Goal: Task Accomplishment & Management: Complete application form

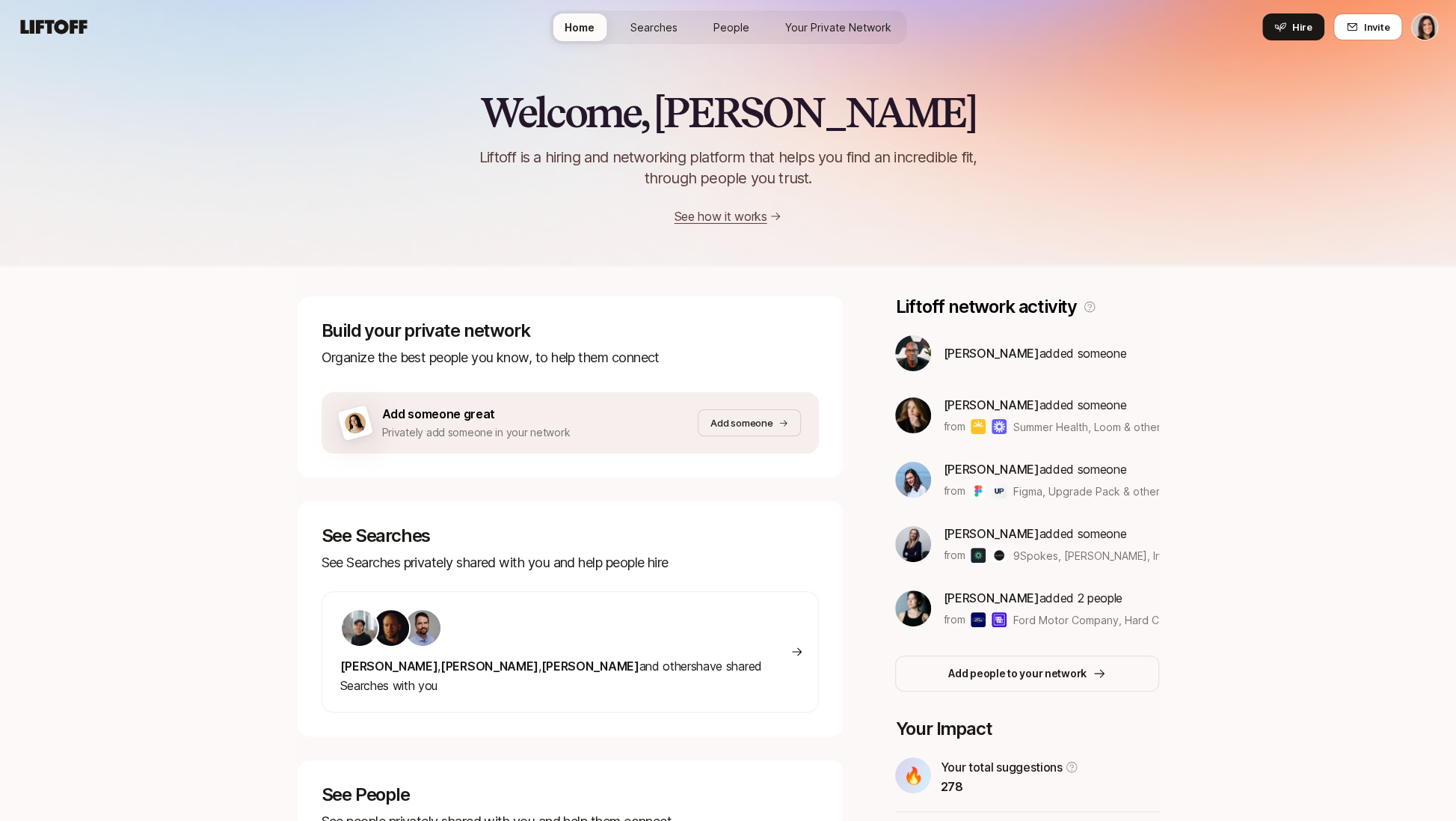
click at [1430, 20] on html "Home Searches People Your Private Network Hire Home Searches People Your Privat…" at bounding box center [728, 410] width 1456 height 821
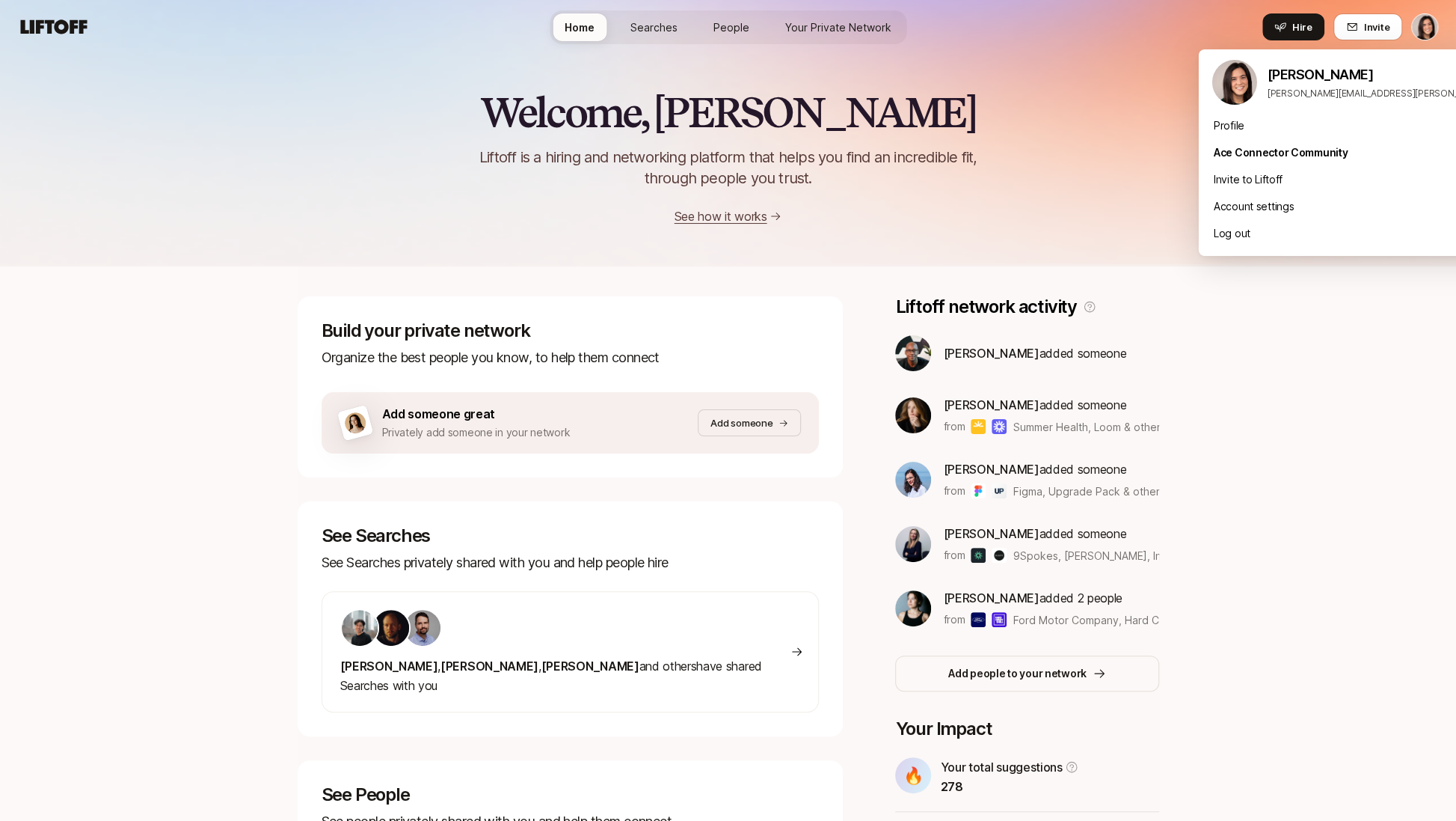
drag, startPoint x: 1303, startPoint y: 242, endPoint x: 1266, endPoint y: 377, distance: 140.0
click at [1266, 377] on html "Home Searches People Your Private Network Hire Home Searches People Your Privat…" at bounding box center [728, 410] width 1456 height 821
click at [1266, 400] on html "Home Searches People Your Private Network Hire Home Searches People Your Privat…" at bounding box center [728, 410] width 1456 height 821
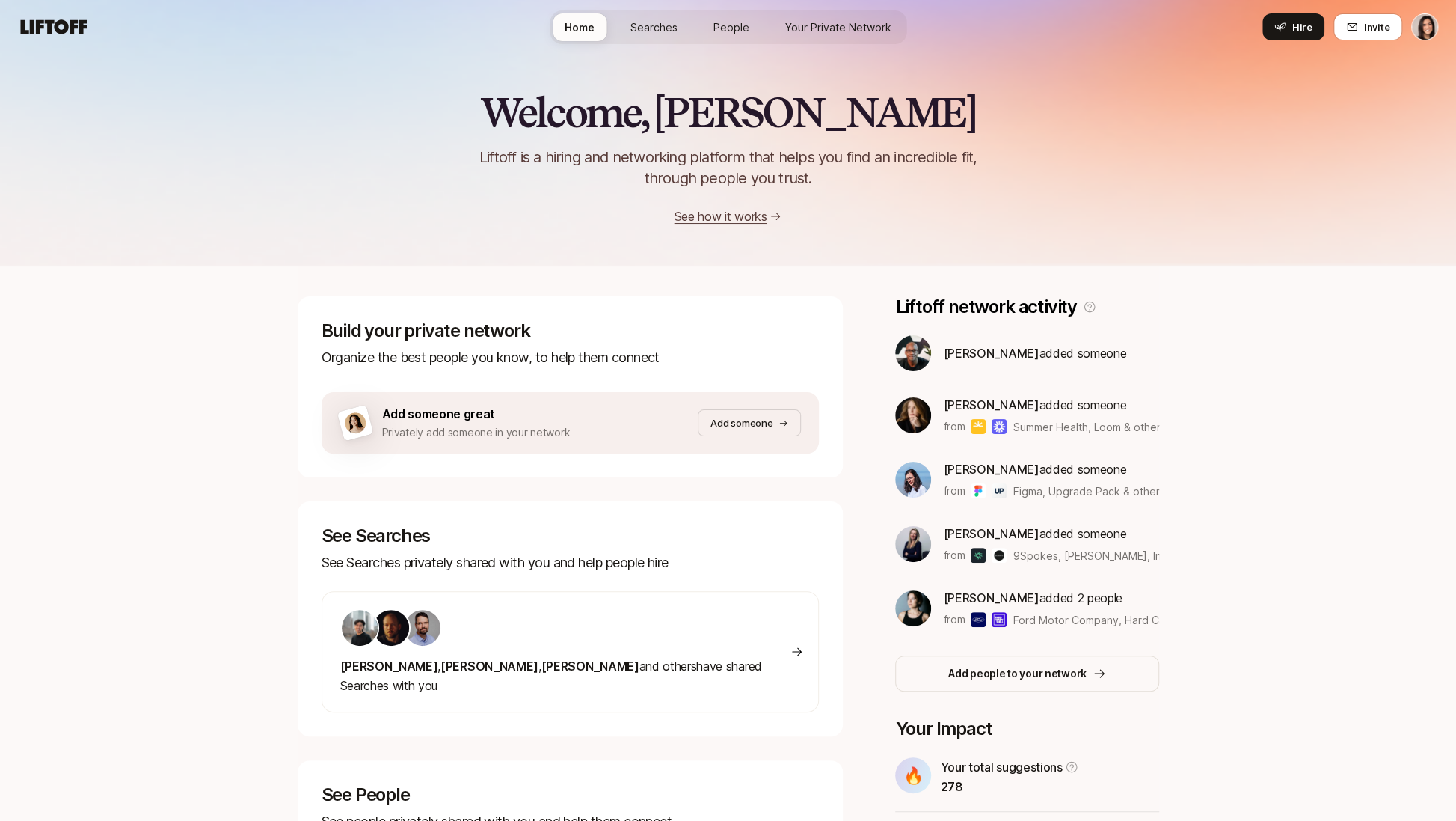
click at [660, 34] on link "Searches" at bounding box center [654, 27] width 71 height 27
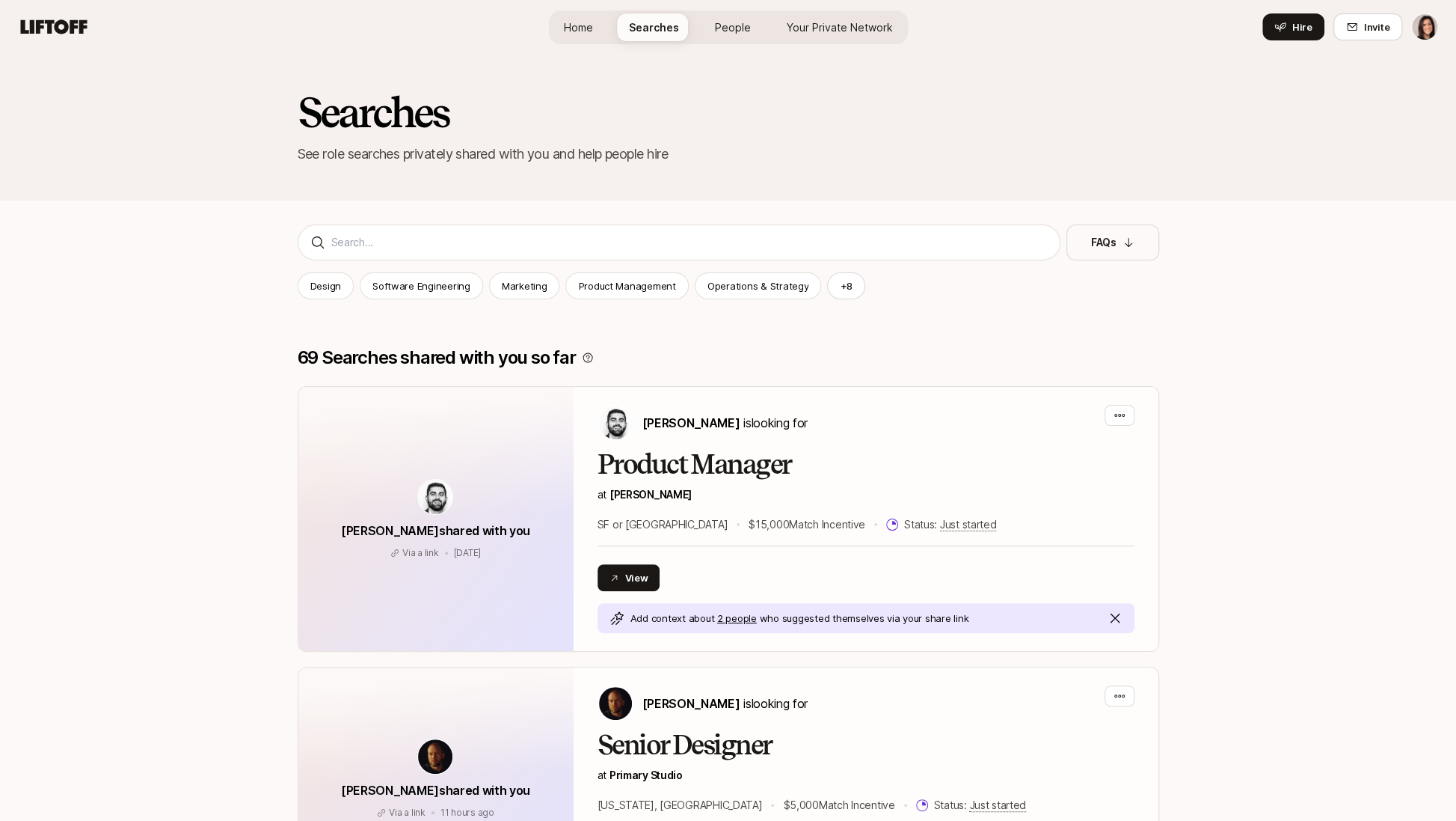
click at [721, 33] on span "People" at bounding box center [733, 27] width 36 height 16
click at [809, 30] on span "Your Private Network" at bounding box center [840, 27] width 106 height 16
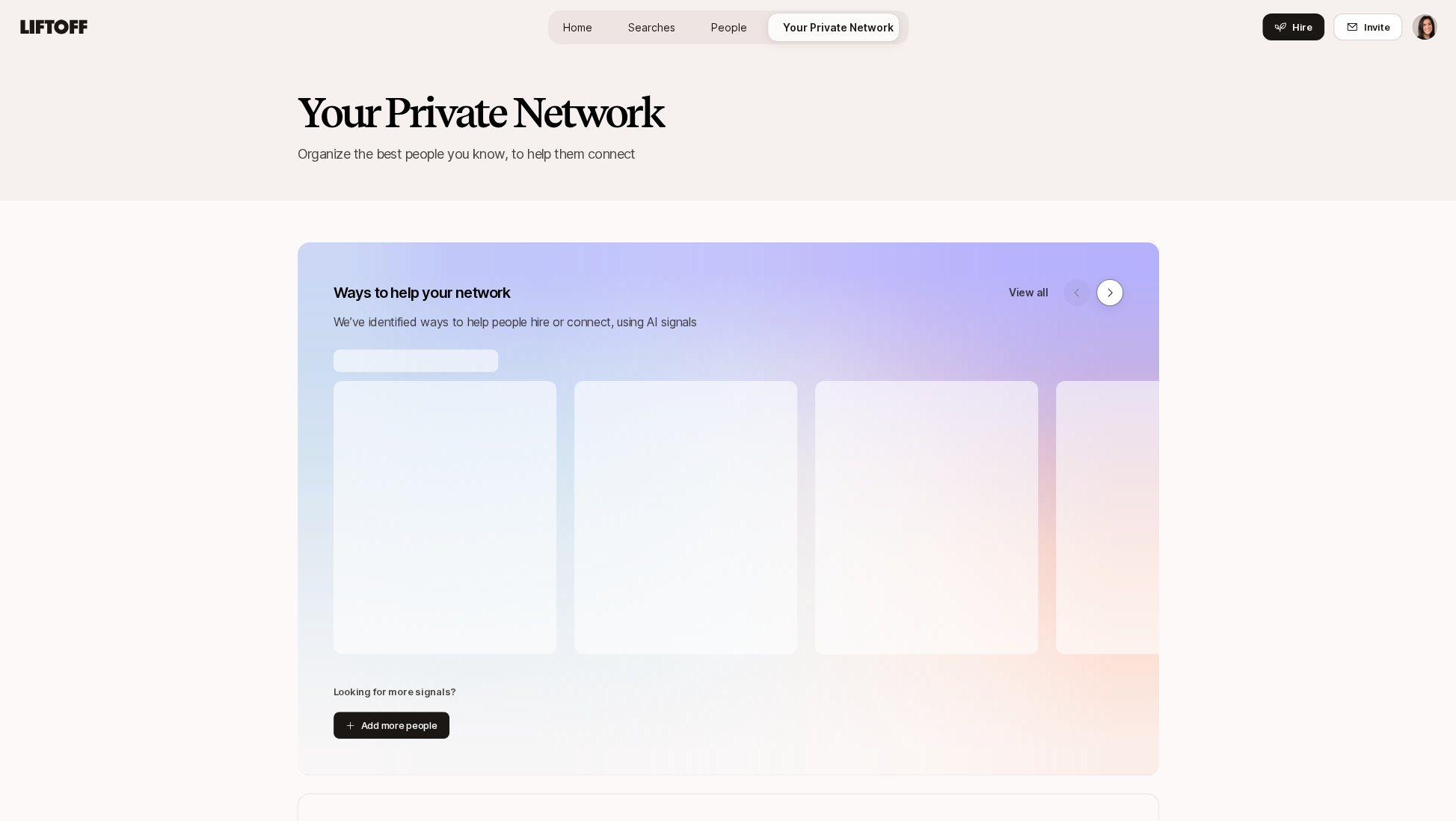
click at [588, 24] on span "Home" at bounding box center [578, 27] width 29 height 16
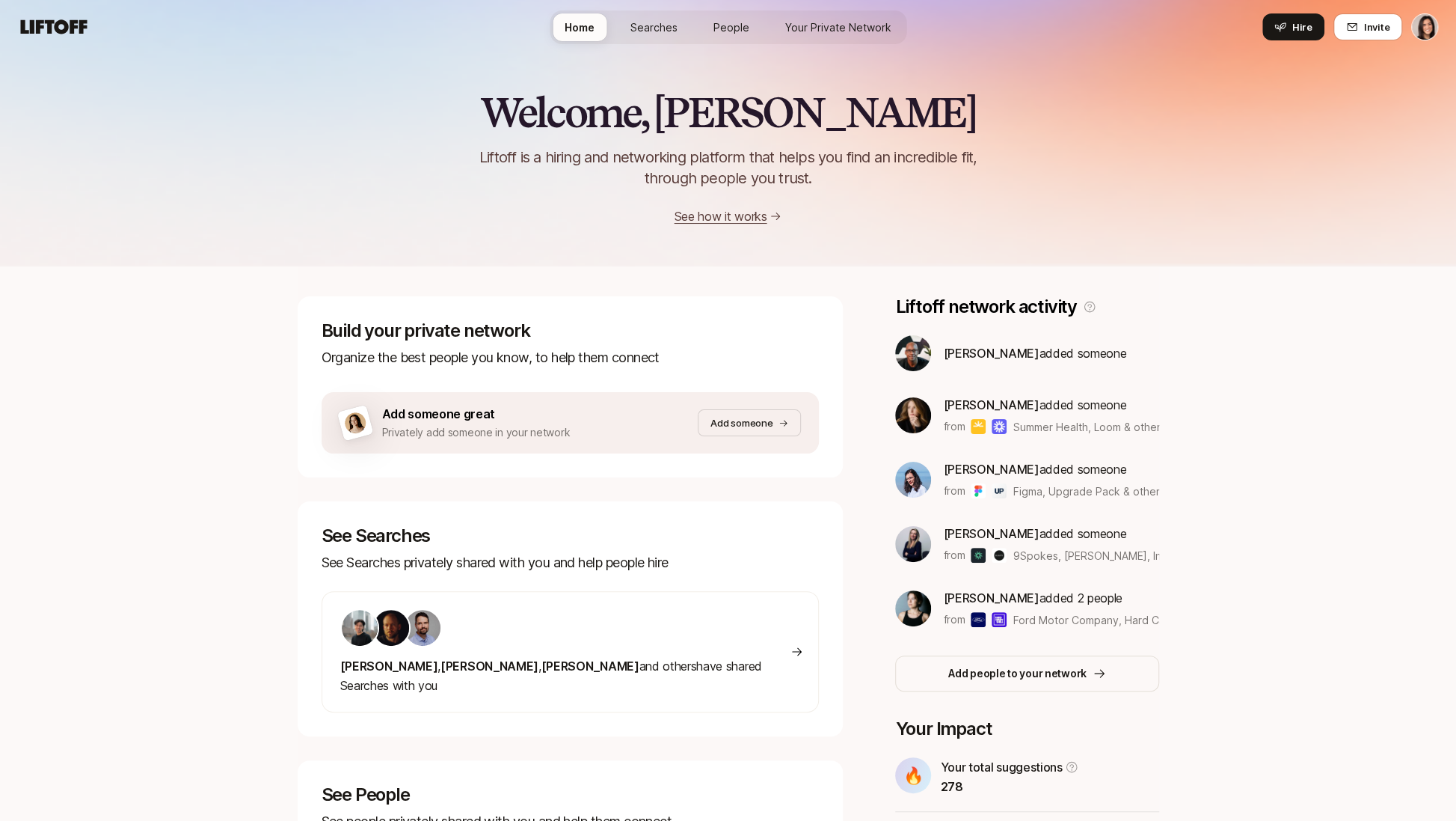
click at [635, 27] on span "Searches" at bounding box center [654, 27] width 47 height 16
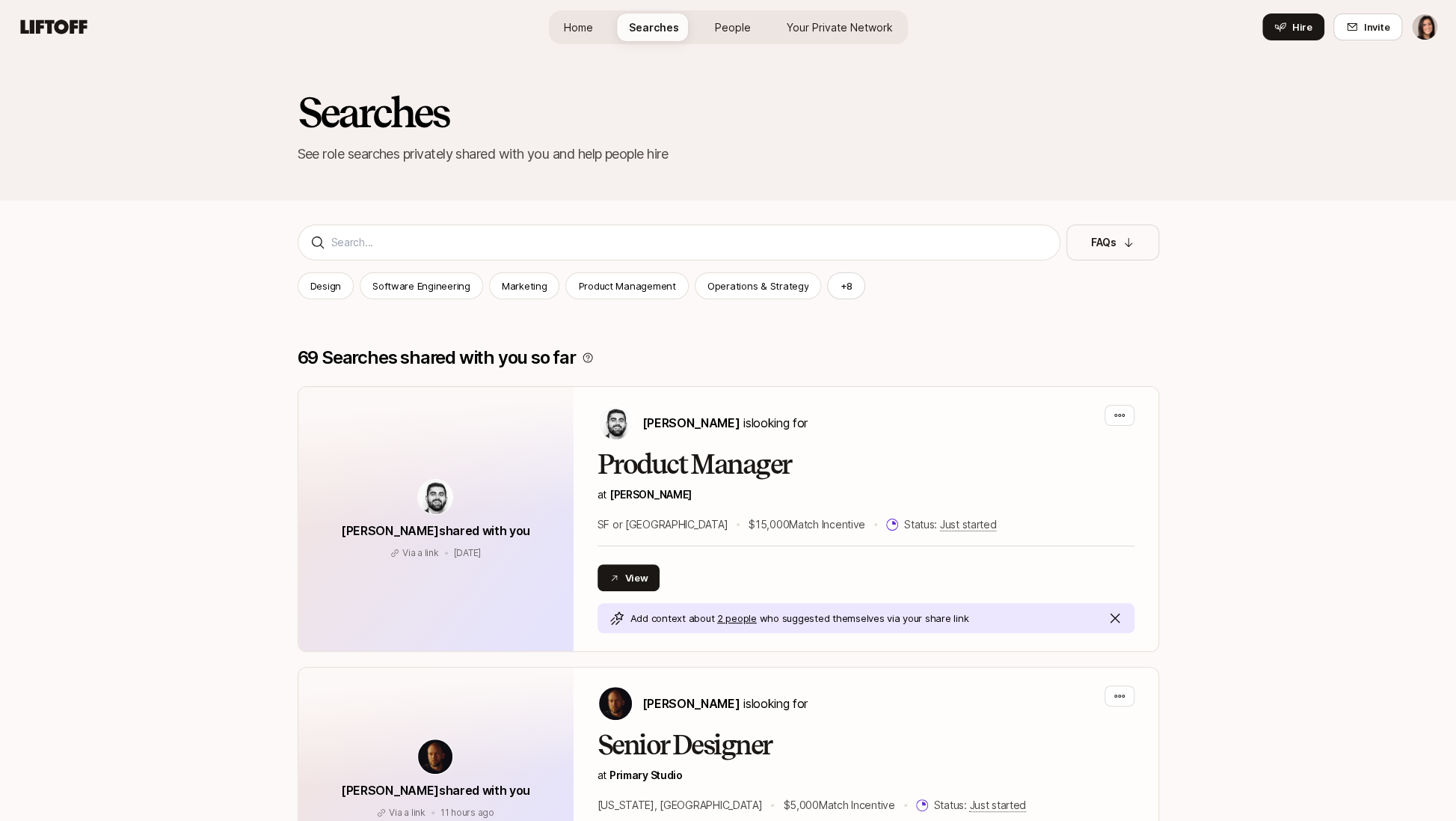
click at [708, 27] on link "People" at bounding box center [733, 27] width 60 height 27
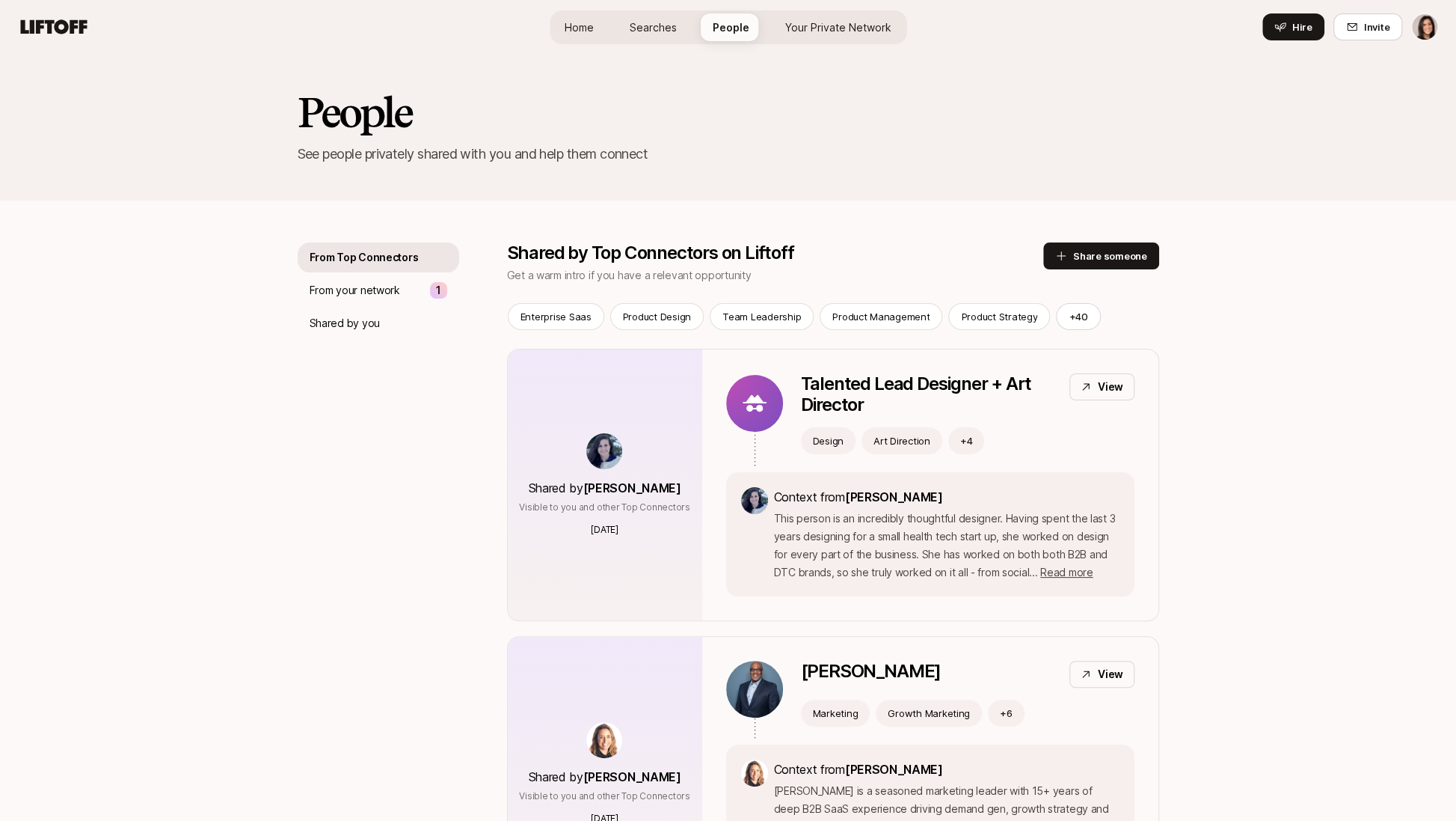
click at [790, 27] on span "Your Private Network" at bounding box center [839, 27] width 106 height 16
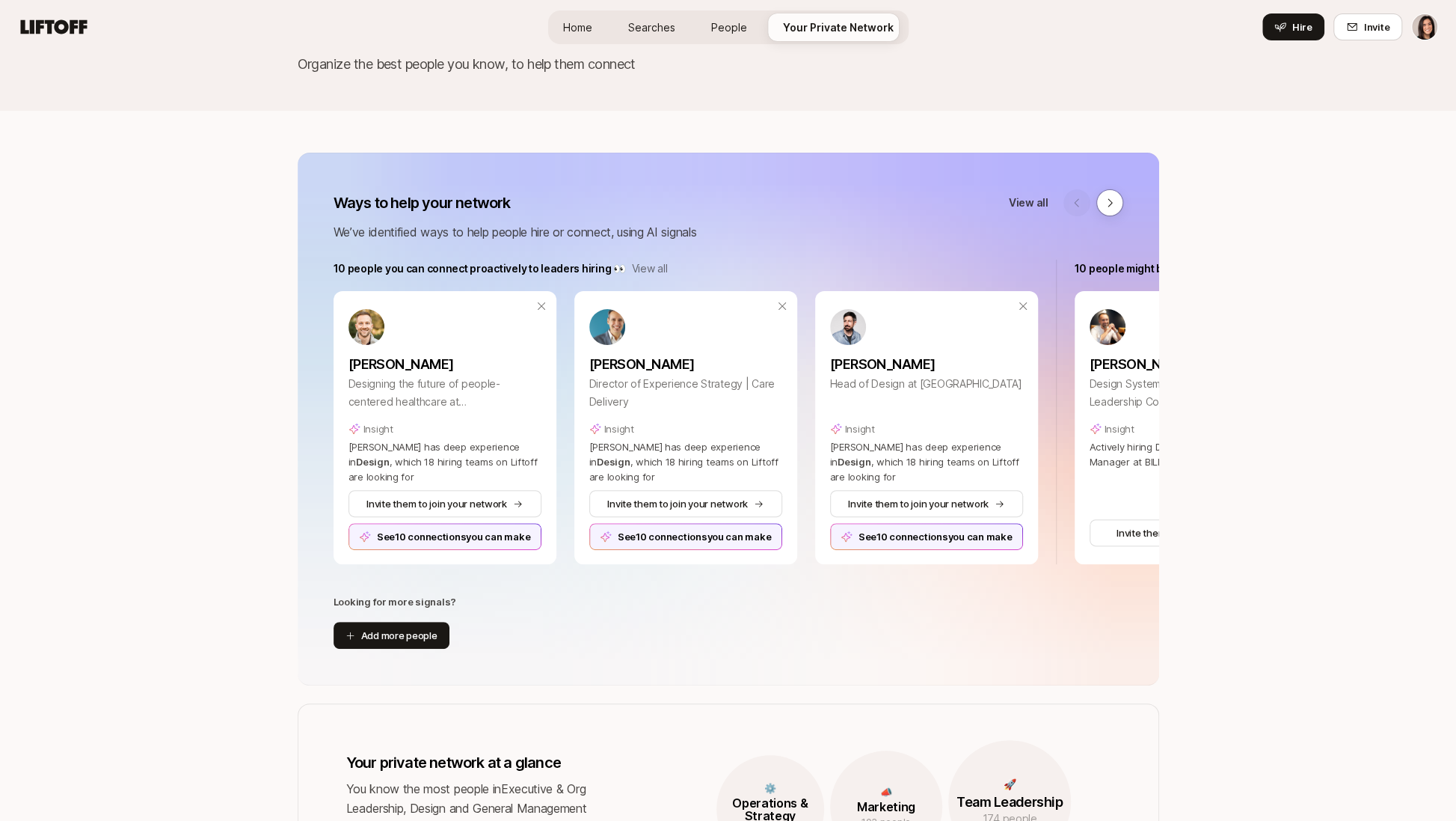
scroll to position [88, 0]
click at [518, 539] on div "See 10 connections you can make" at bounding box center [445, 538] width 193 height 27
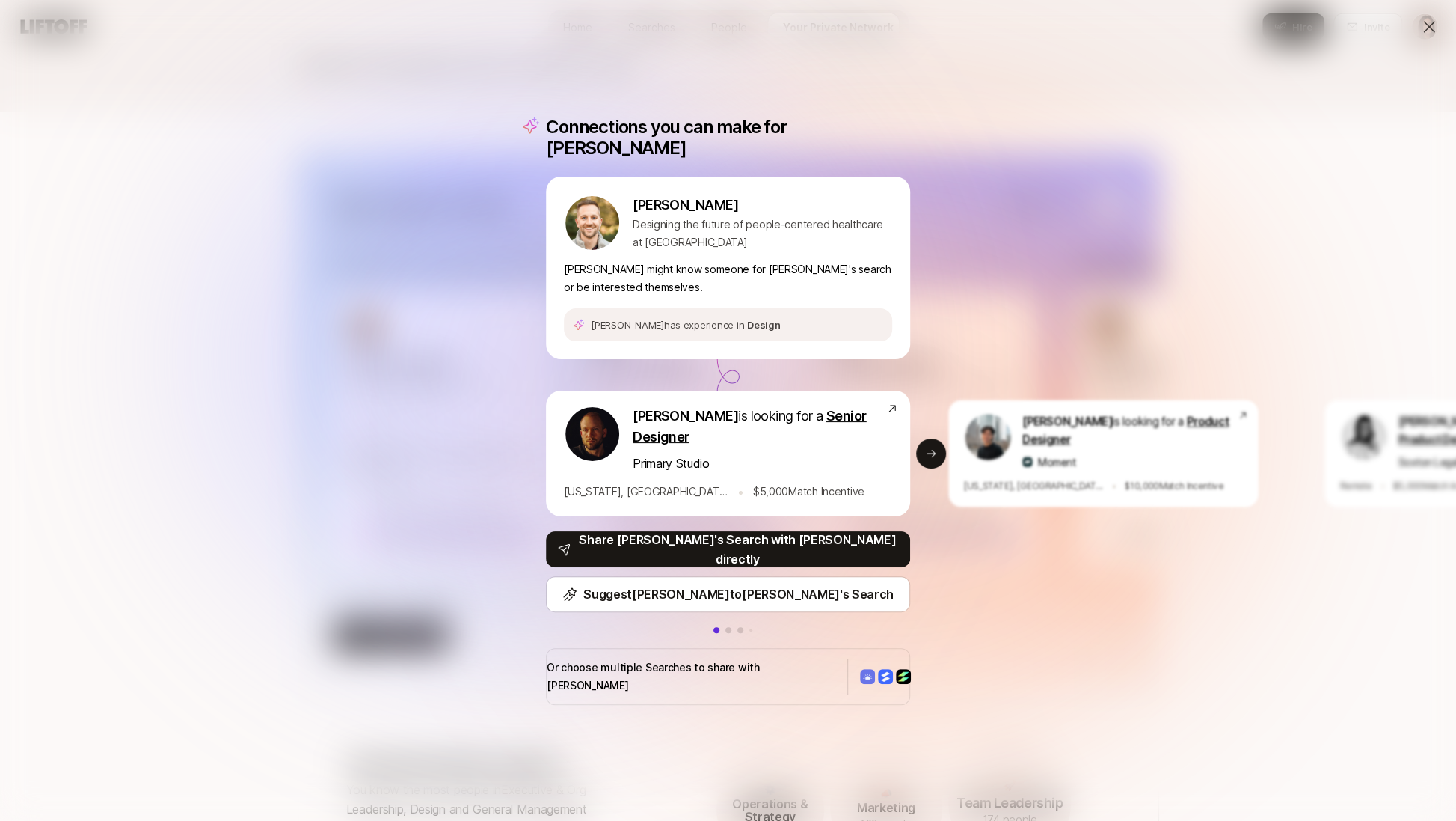
click at [662, 659] on p "Or choose multiple Searches to share with Aaron" at bounding box center [691, 676] width 288 height 36
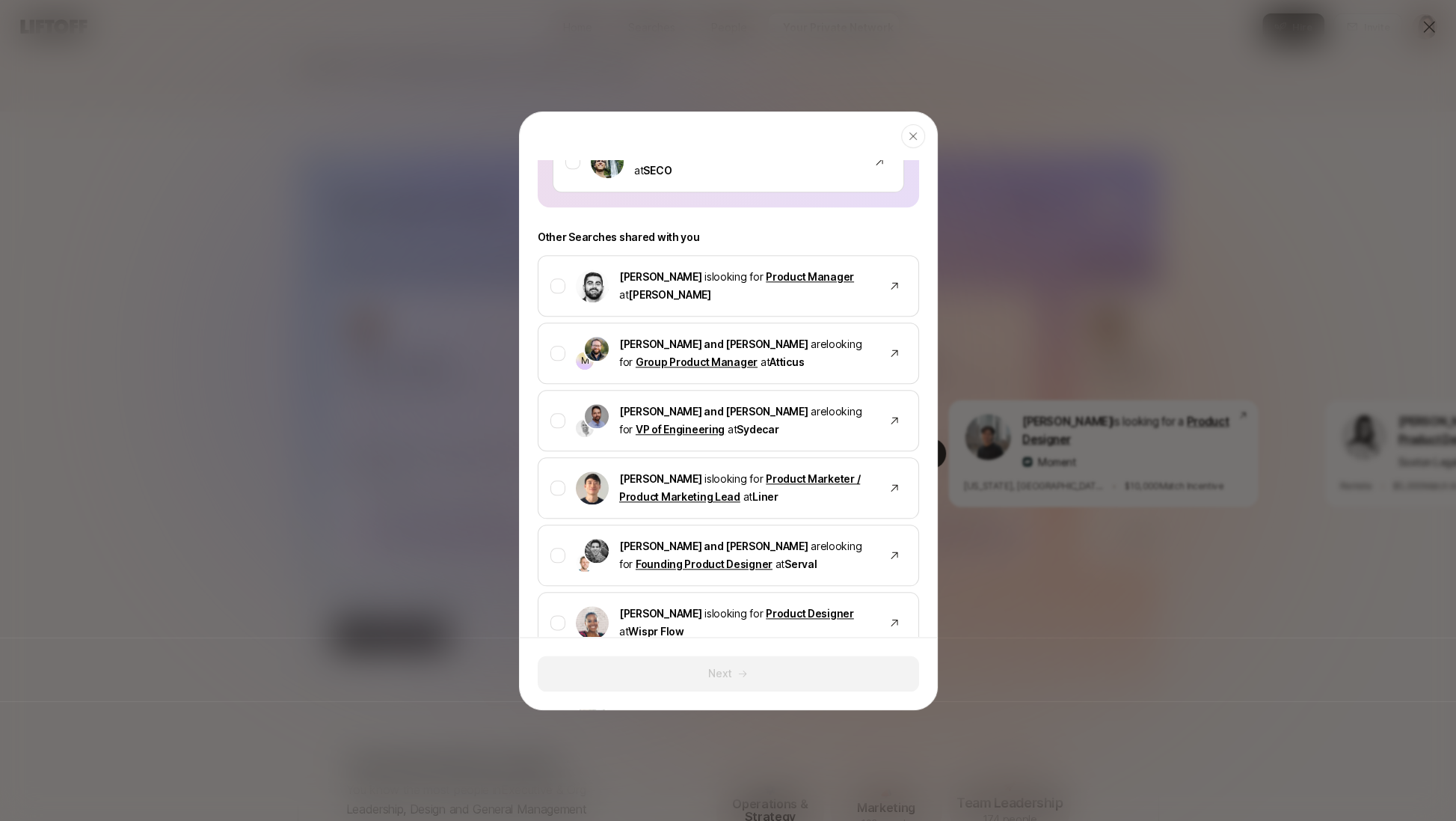
scroll to position [1196, 0]
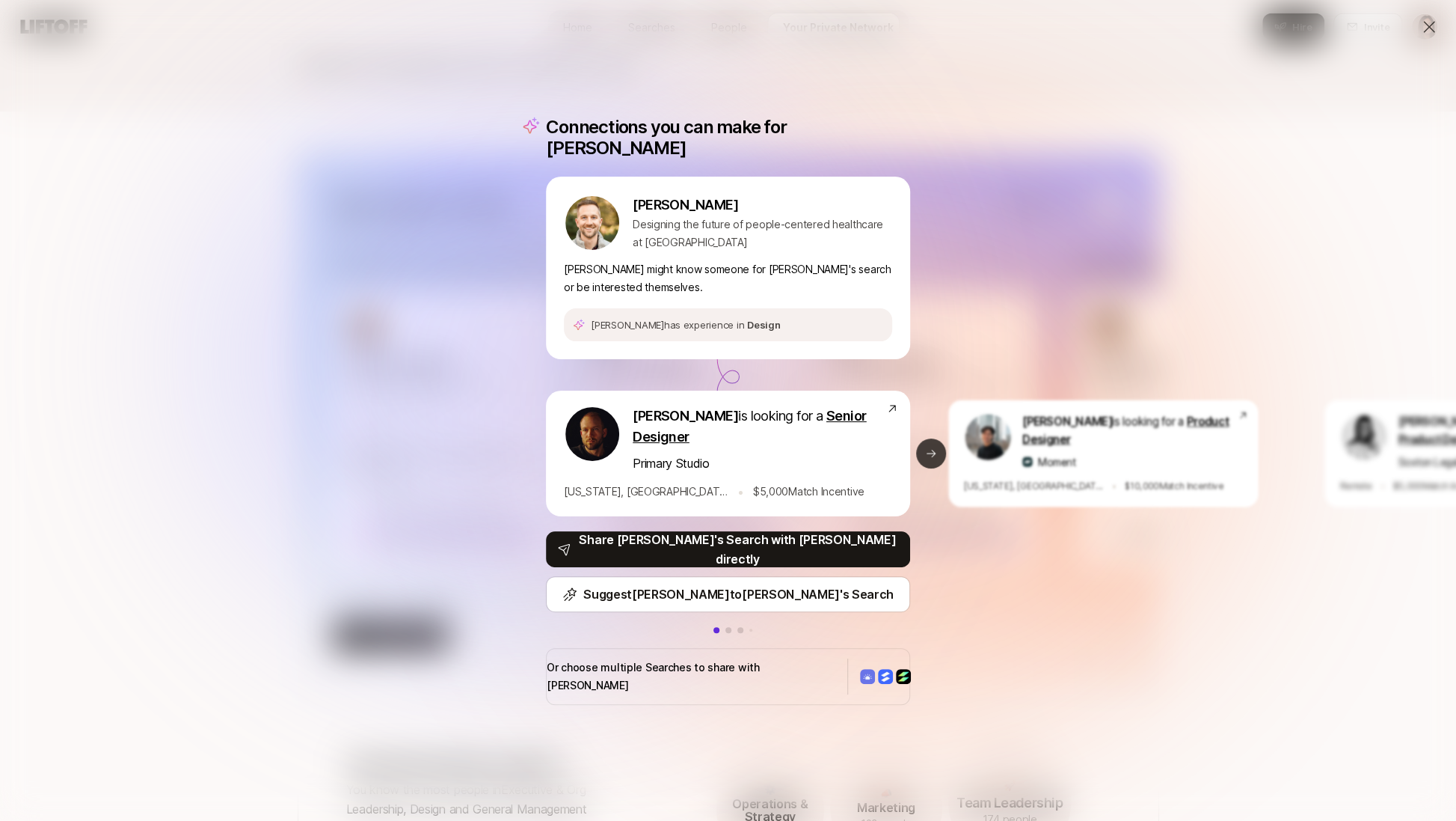
click at [927, 448] on icon at bounding box center [931, 453] width 12 height 12
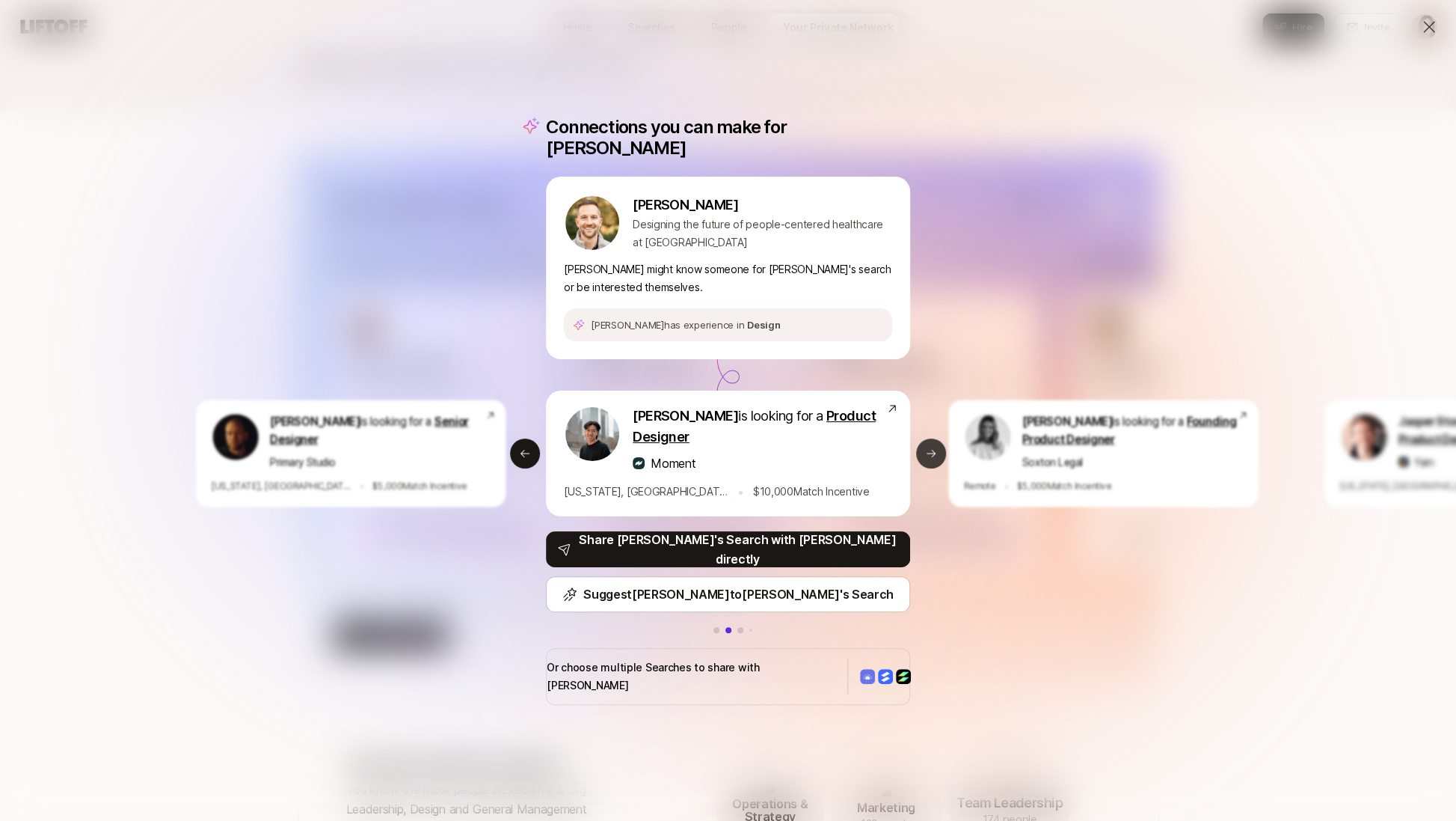
click at [927, 448] on icon at bounding box center [931, 453] width 12 height 12
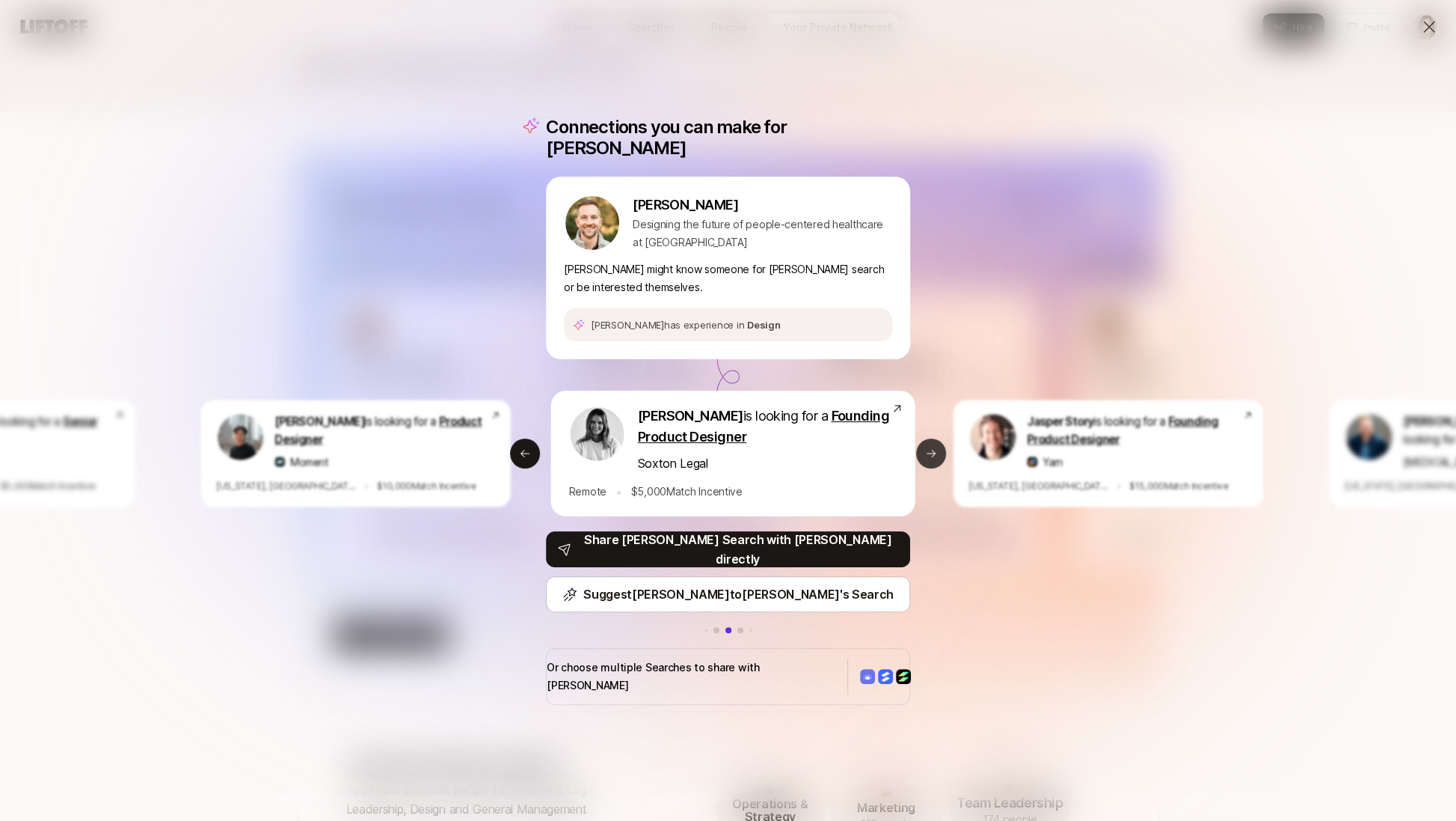
click at [927, 448] on icon at bounding box center [931, 453] width 12 height 12
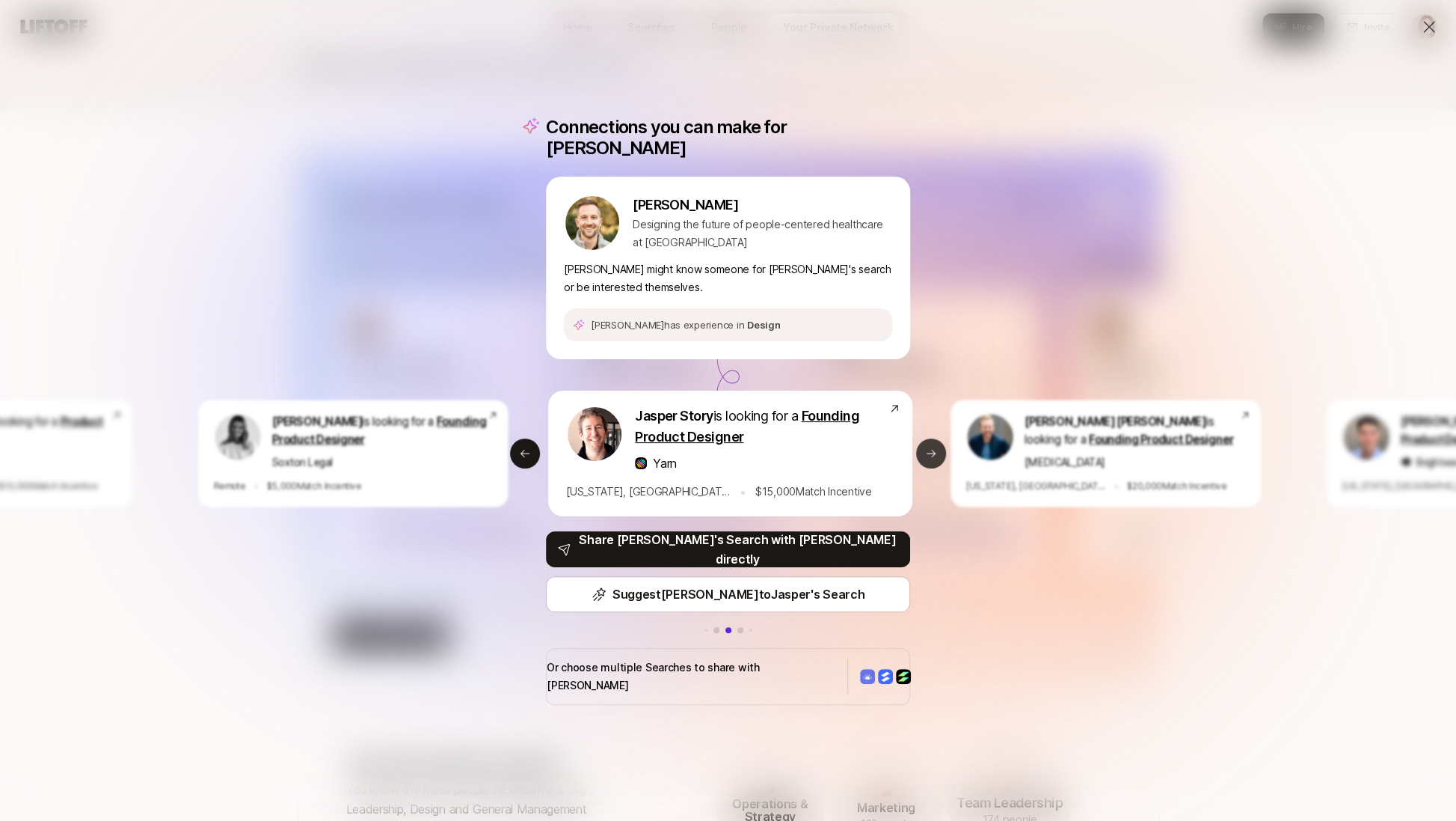
click at [927, 448] on icon at bounding box center [931, 453] width 12 height 12
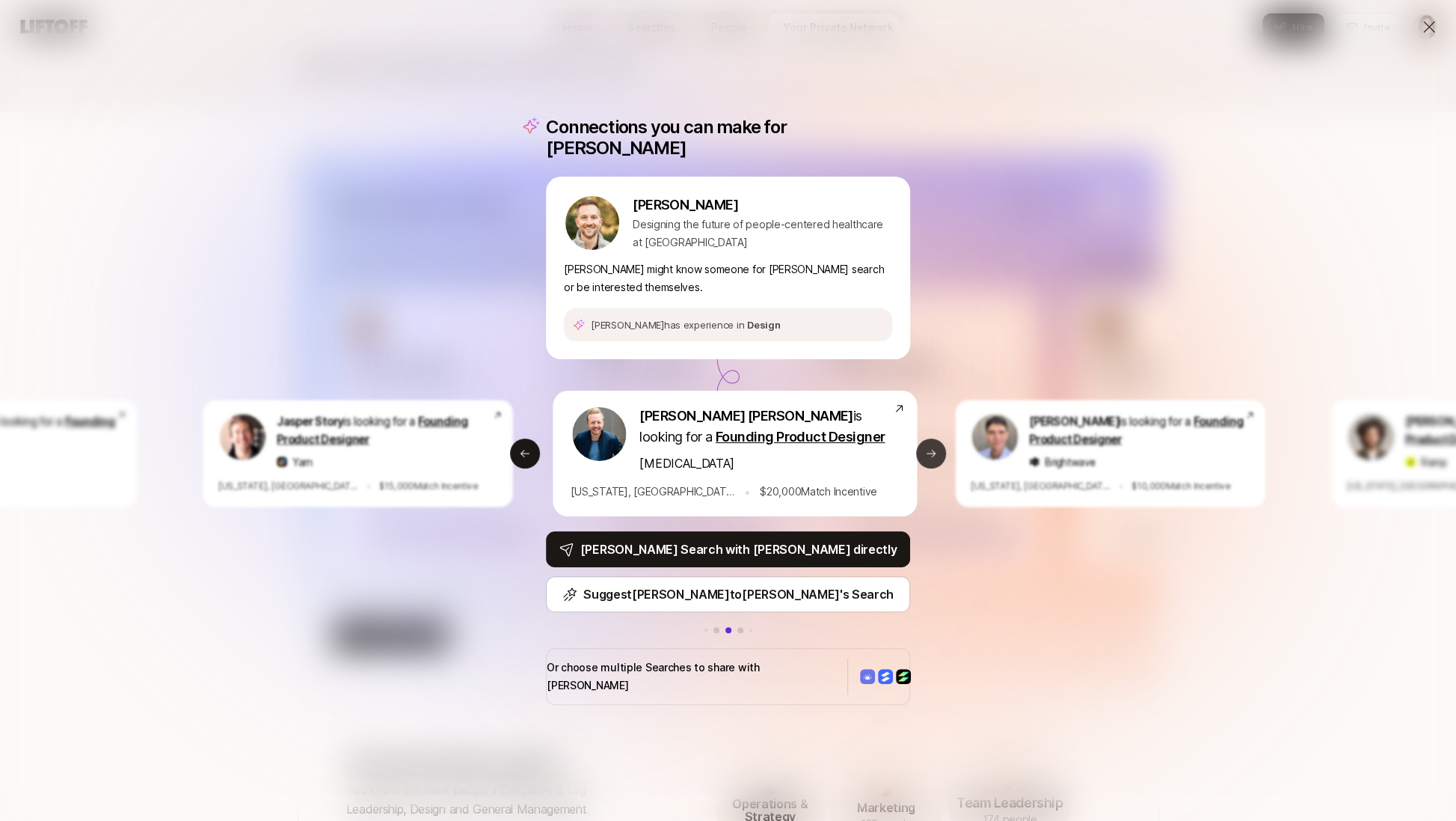
click at [927, 448] on icon at bounding box center [931, 453] width 12 height 12
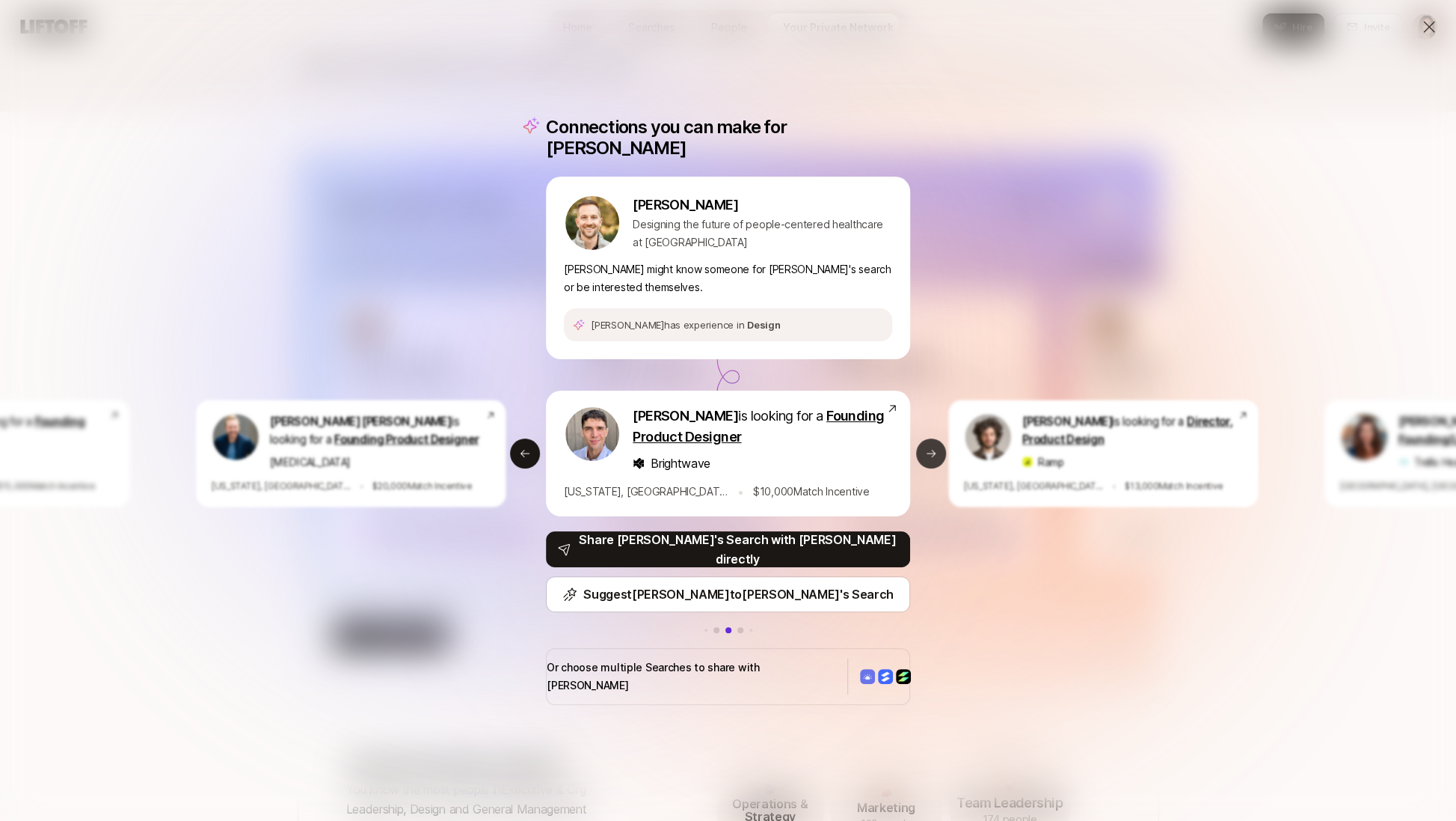
click at [927, 448] on icon at bounding box center [931, 453] width 12 height 12
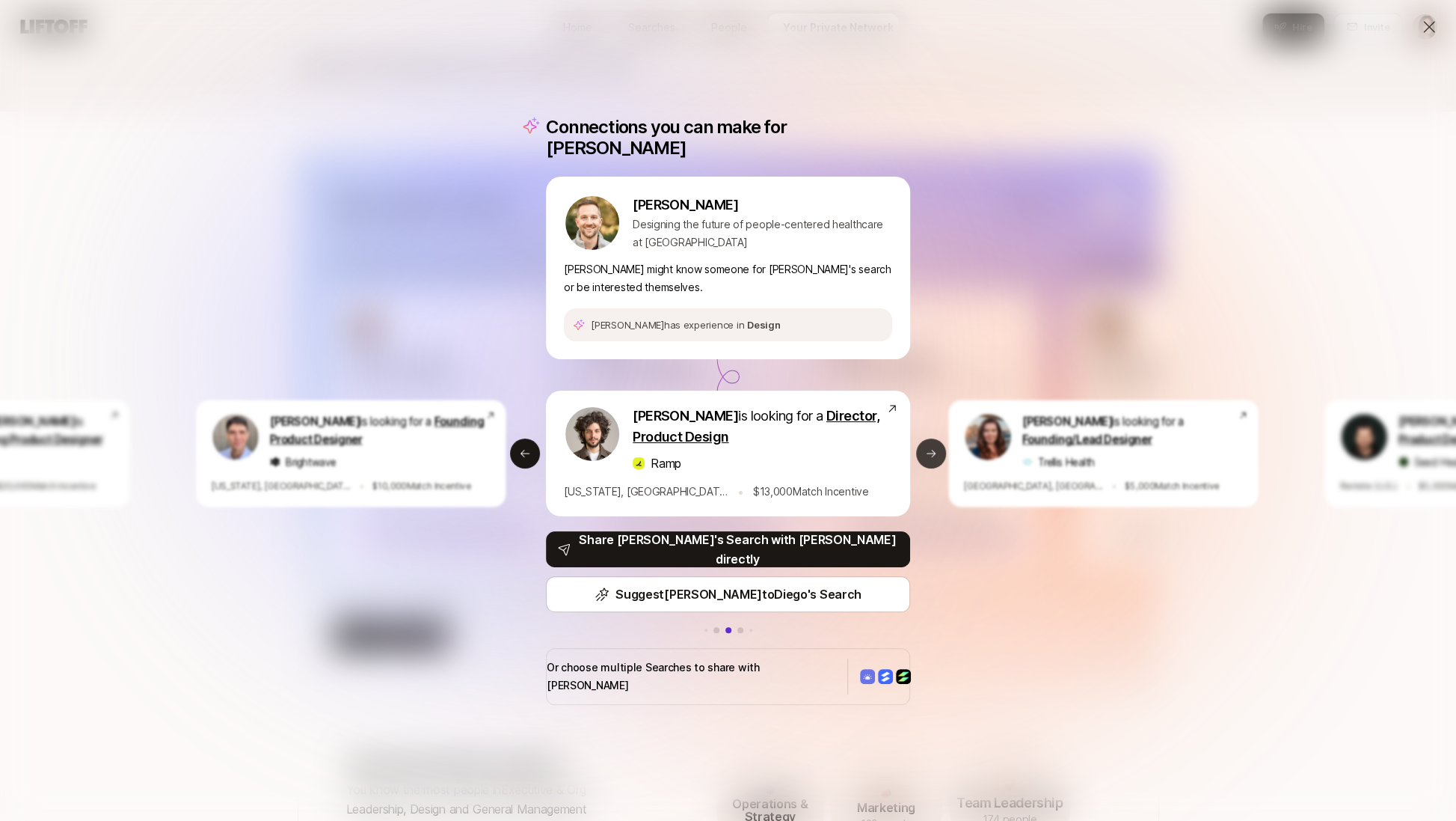
click at [926, 447] on icon at bounding box center [931, 453] width 12 height 12
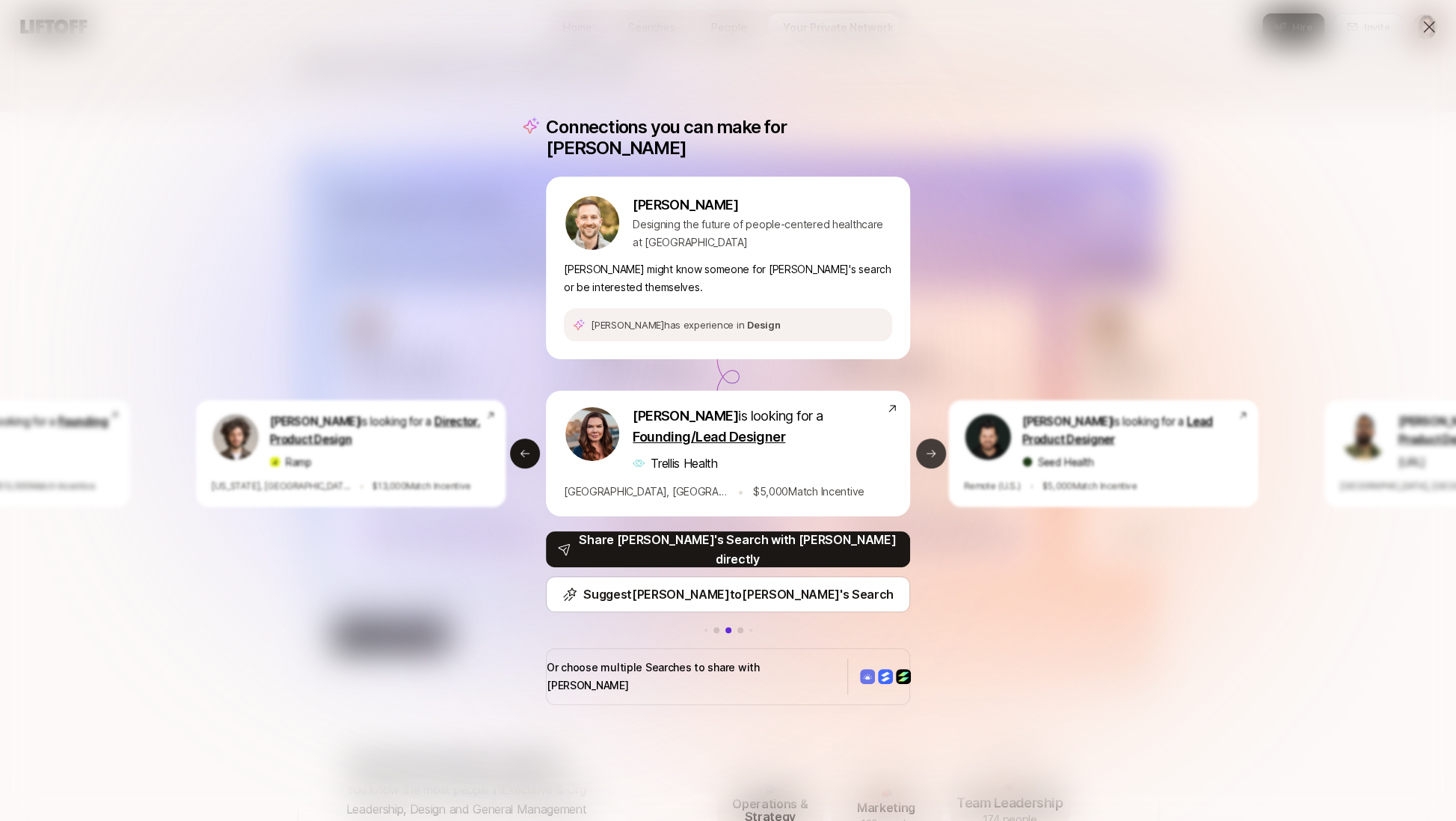
click at [930, 447] on icon at bounding box center [931, 453] width 12 height 12
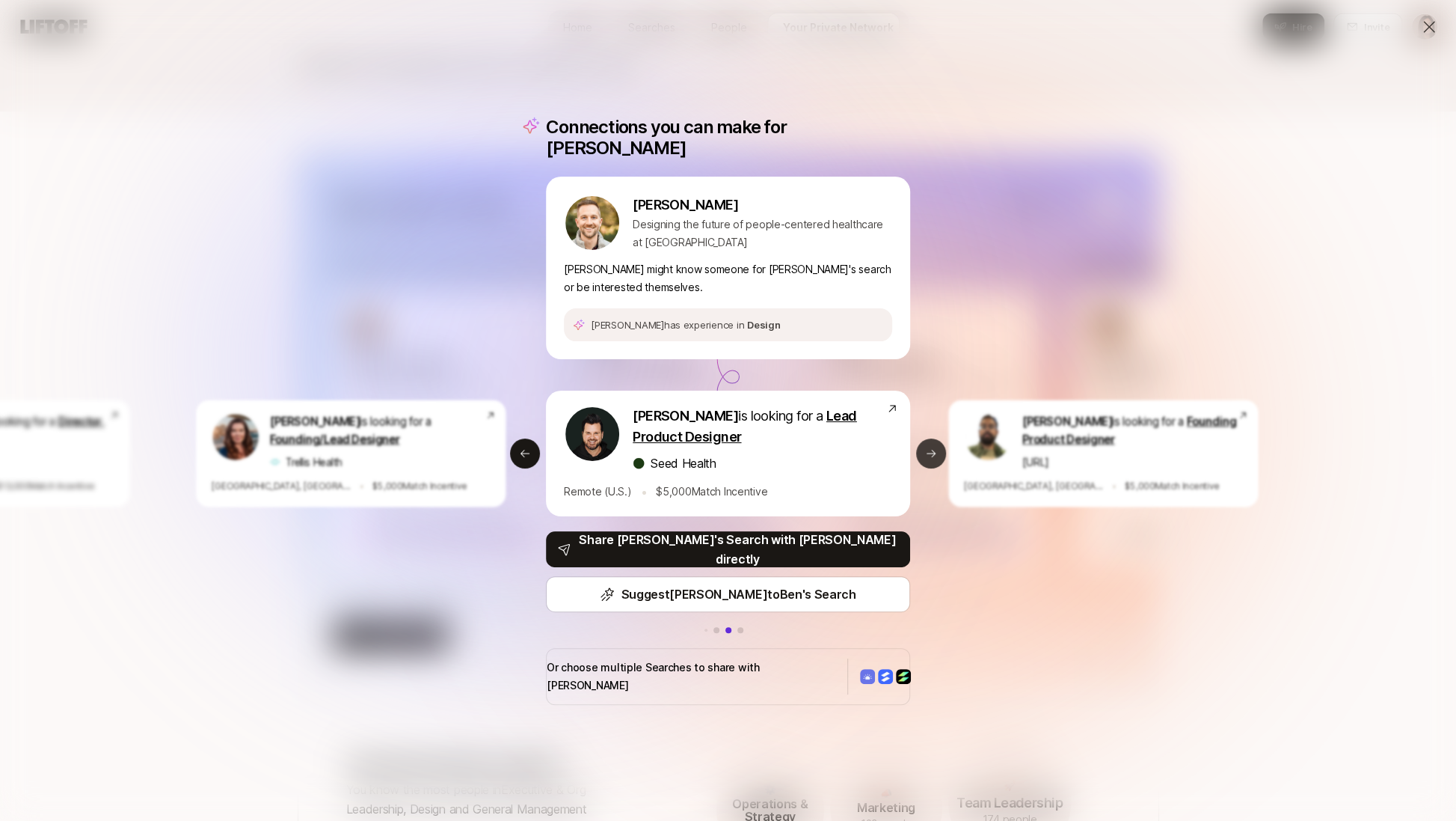
click at [930, 447] on icon at bounding box center [931, 453] width 12 height 12
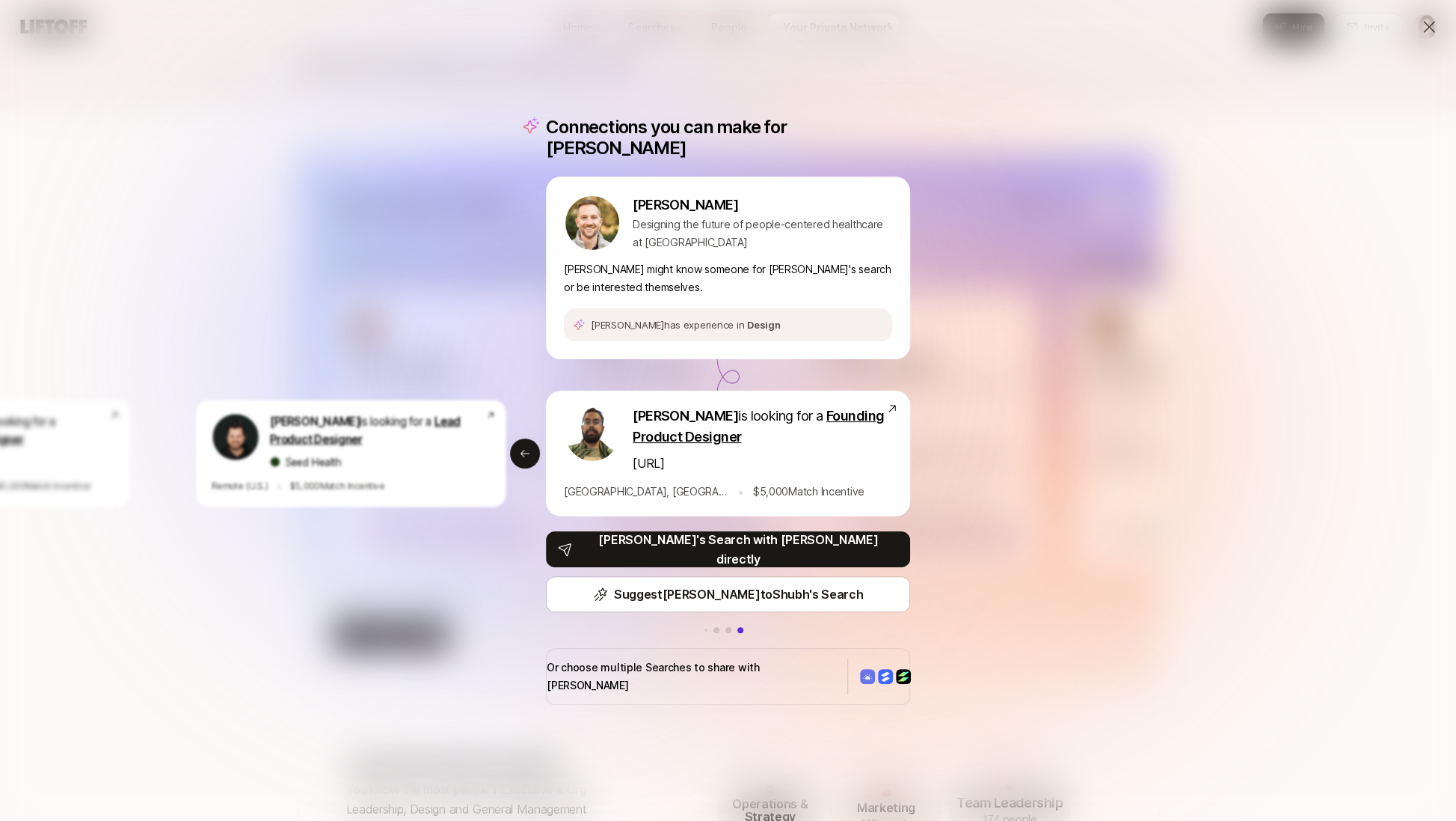
click at [934, 551] on div "Connections you can make for Aaron Aaron Ferber Designing the future of people-…" at bounding box center [728, 410] width 1456 height 821
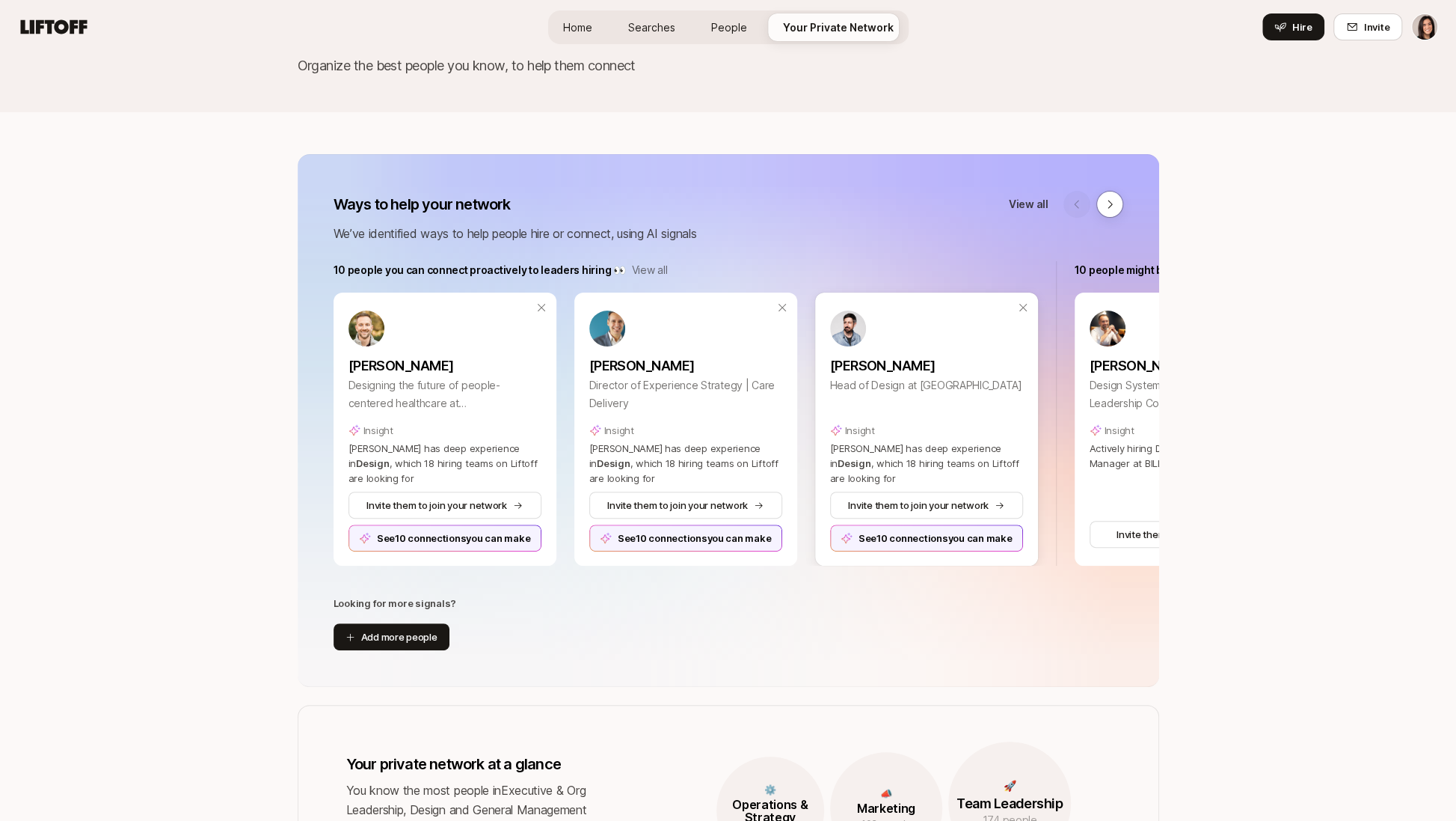
scroll to position [0, 0]
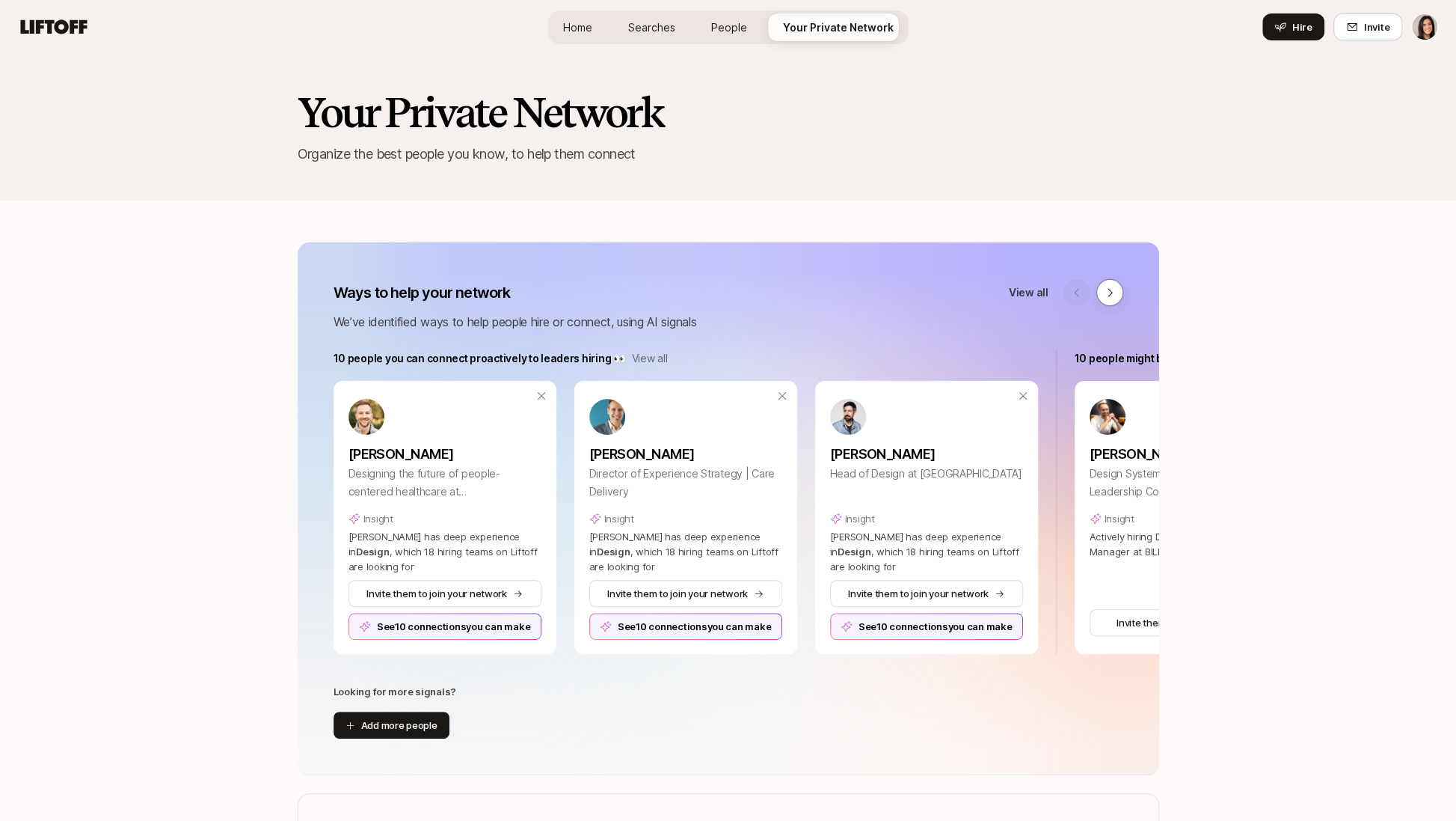
click at [1030, 273] on div "Ways to help your network View all We’ve identified ways to help people hire or…" at bounding box center [728, 509] width 862 height 533
click at [1030, 286] on p "View all" at bounding box center [1029, 292] width 39 height 18
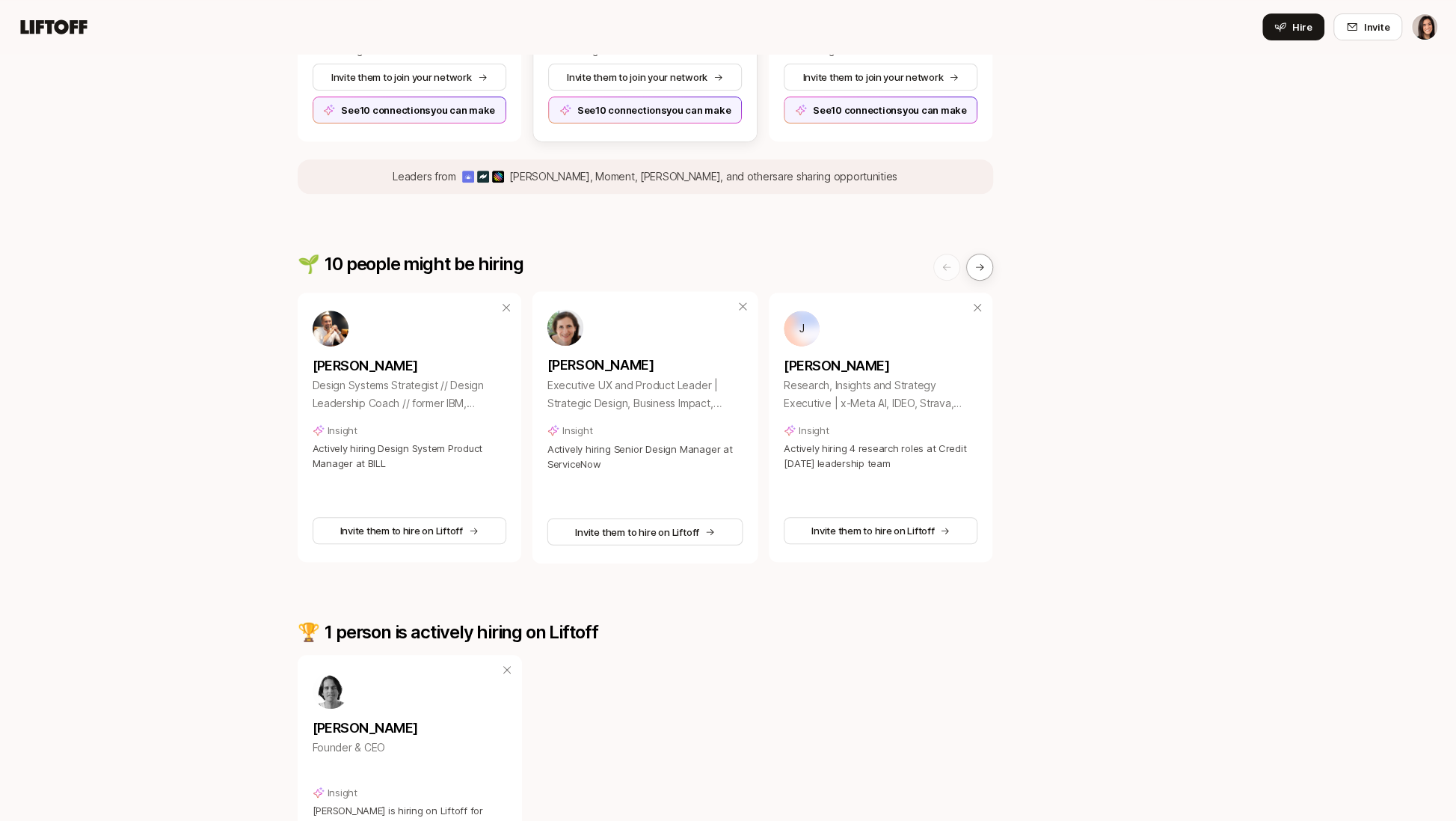
scroll to position [652, 0]
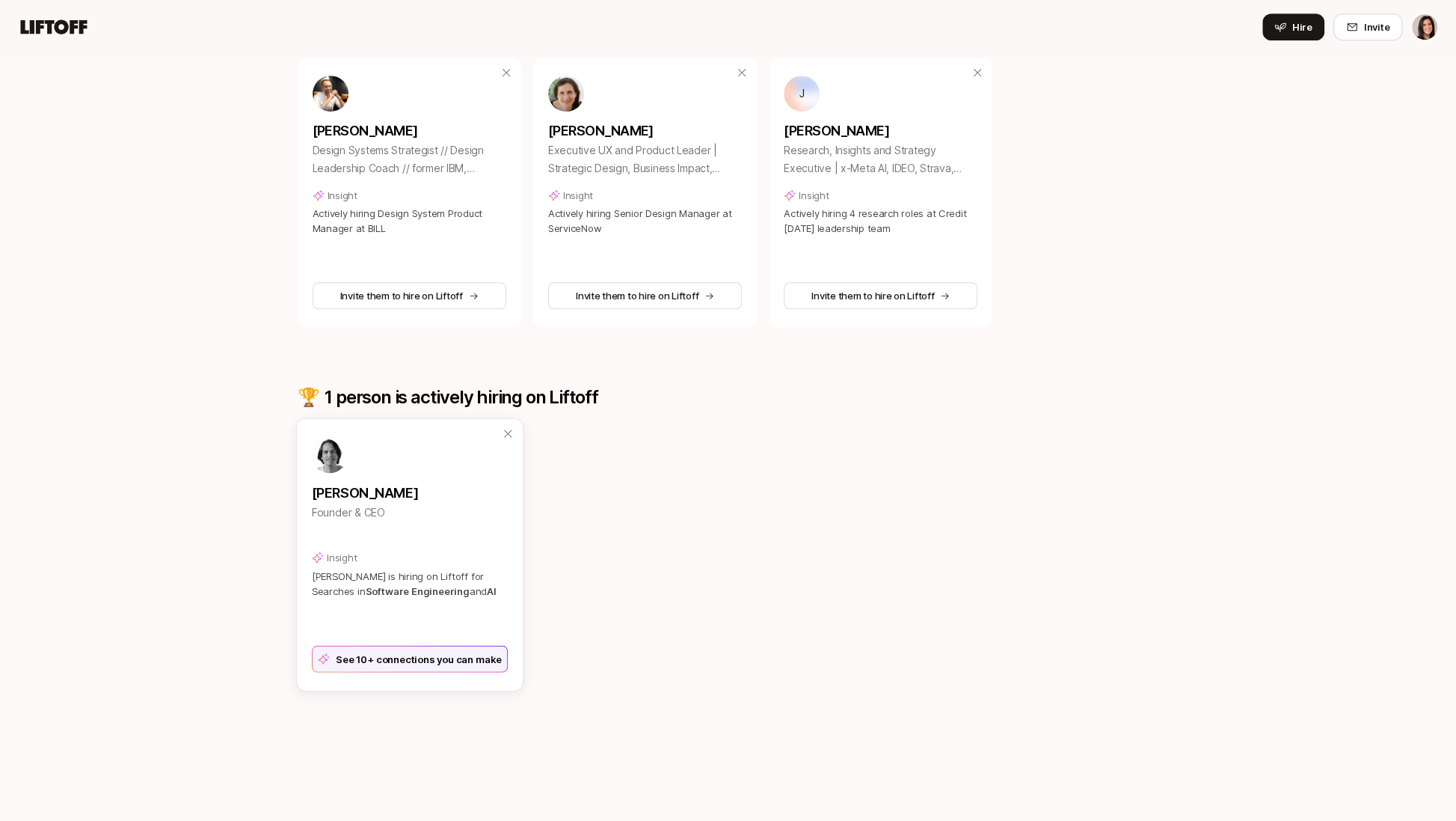
click at [397, 663] on div "See 10+ connections you can make" at bounding box center [409, 658] width 197 height 27
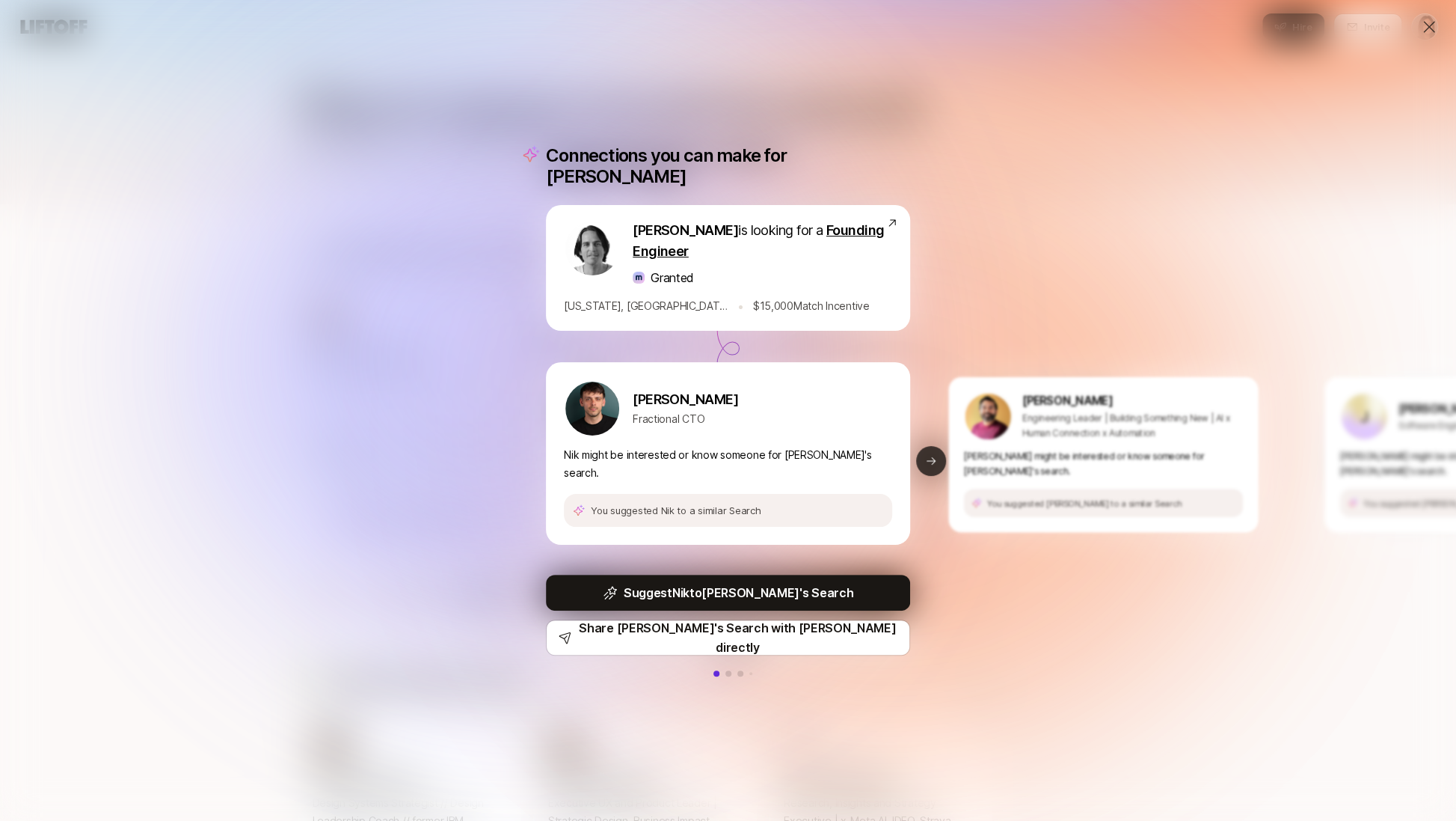
click at [931, 455] on icon at bounding box center [931, 461] width 12 height 12
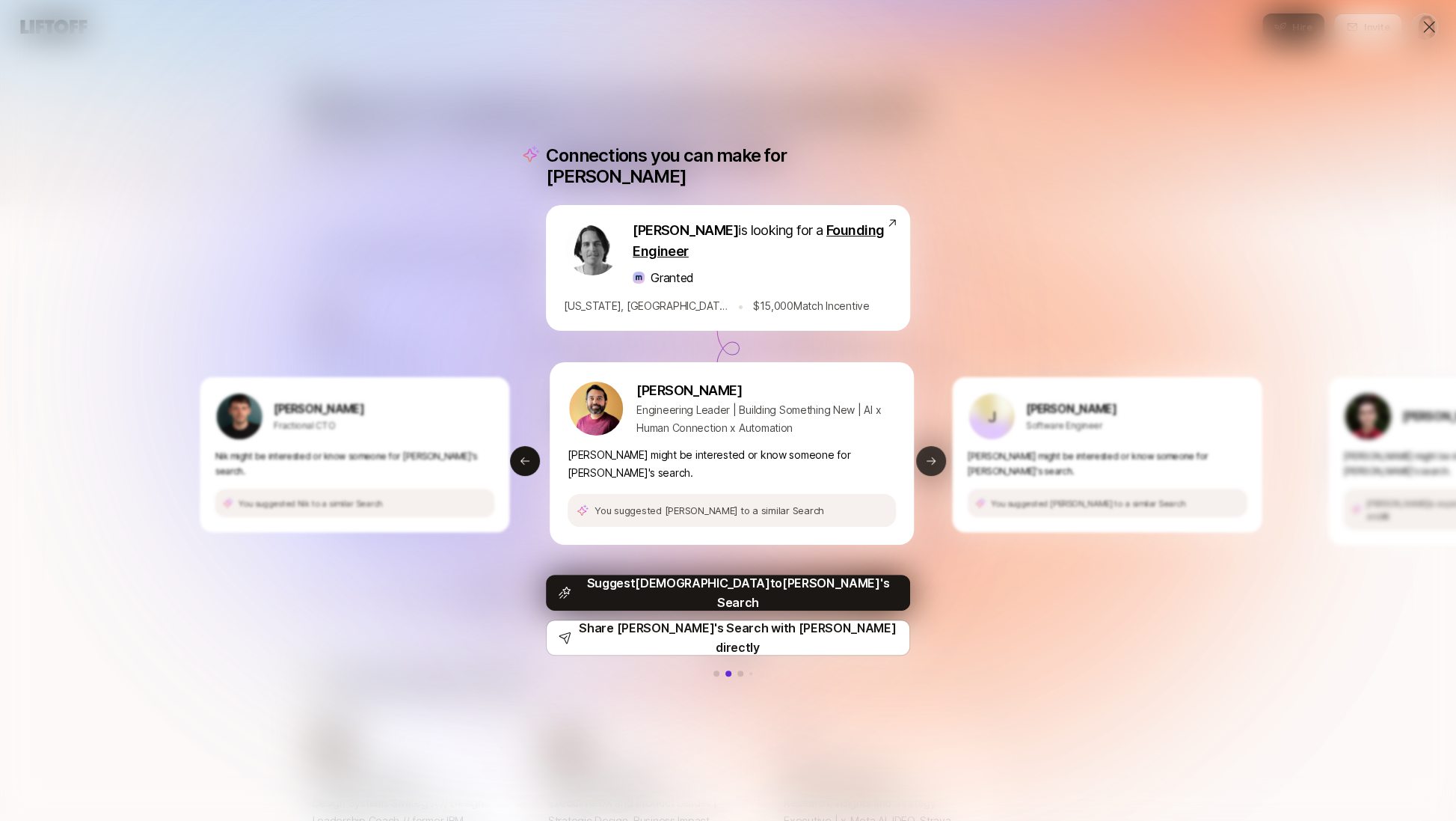
click at [931, 455] on icon at bounding box center [931, 461] width 12 height 12
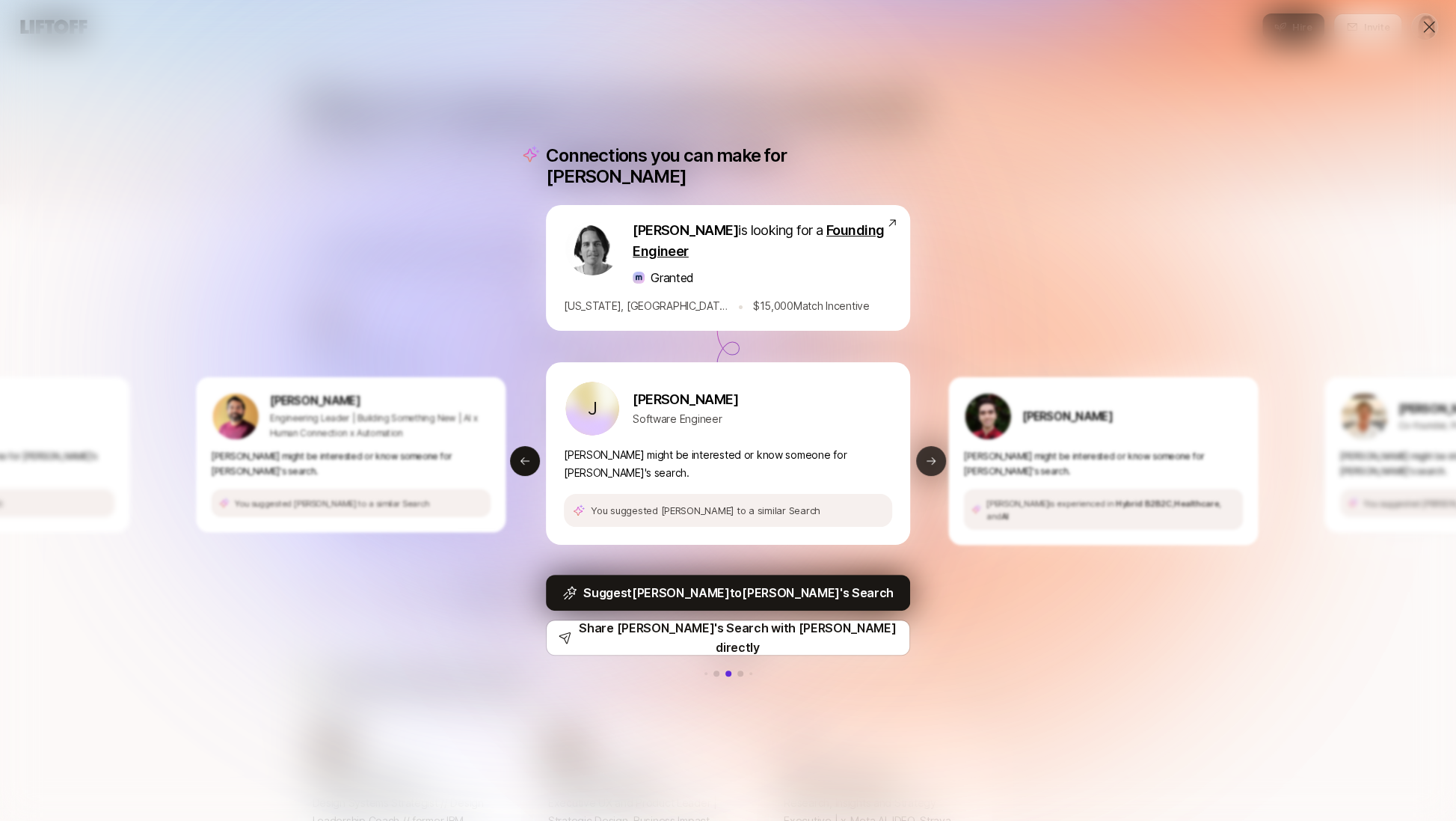
click at [931, 455] on icon at bounding box center [931, 461] width 12 height 12
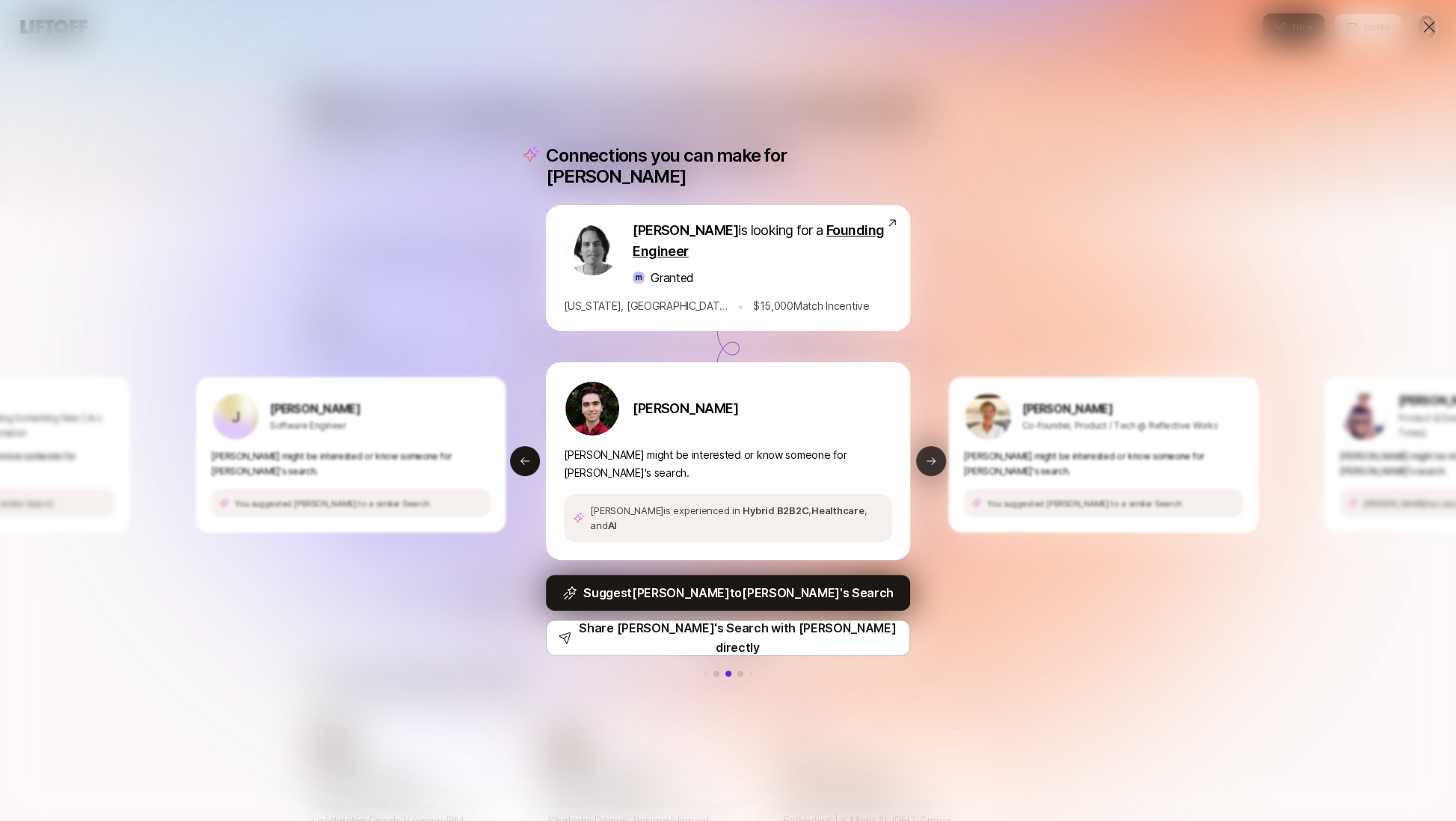
click at [931, 455] on icon at bounding box center [931, 461] width 12 height 12
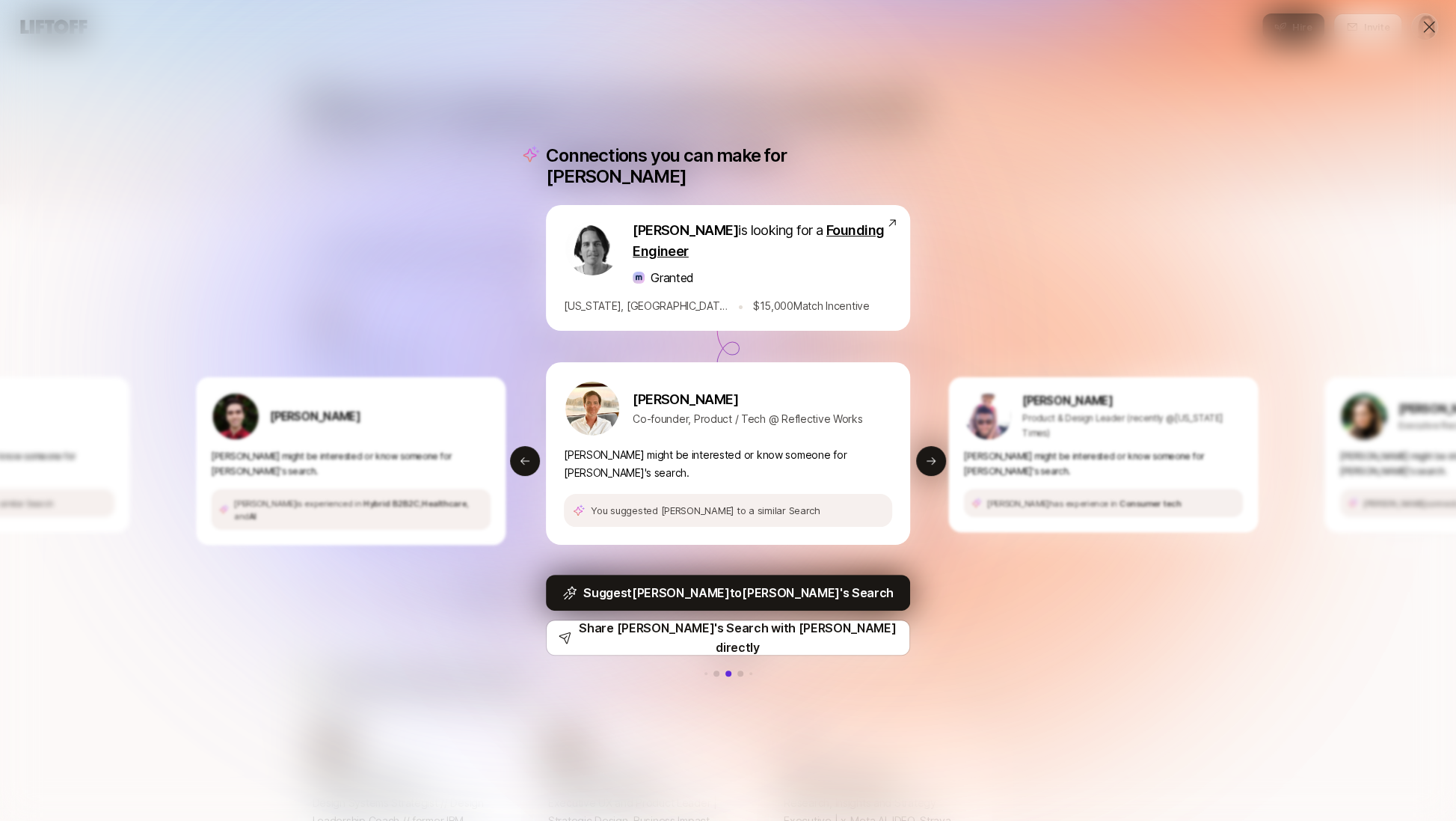
click at [837, 424] on p "Co-founder, Product / Tech @ Reflective Works" at bounding box center [748, 419] width 230 height 18
click at [749, 399] on p "Brandon McGraw" at bounding box center [748, 399] width 230 height 21
click at [693, 395] on p "Brandon McGraw" at bounding box center [748, 399] width 230 height 21
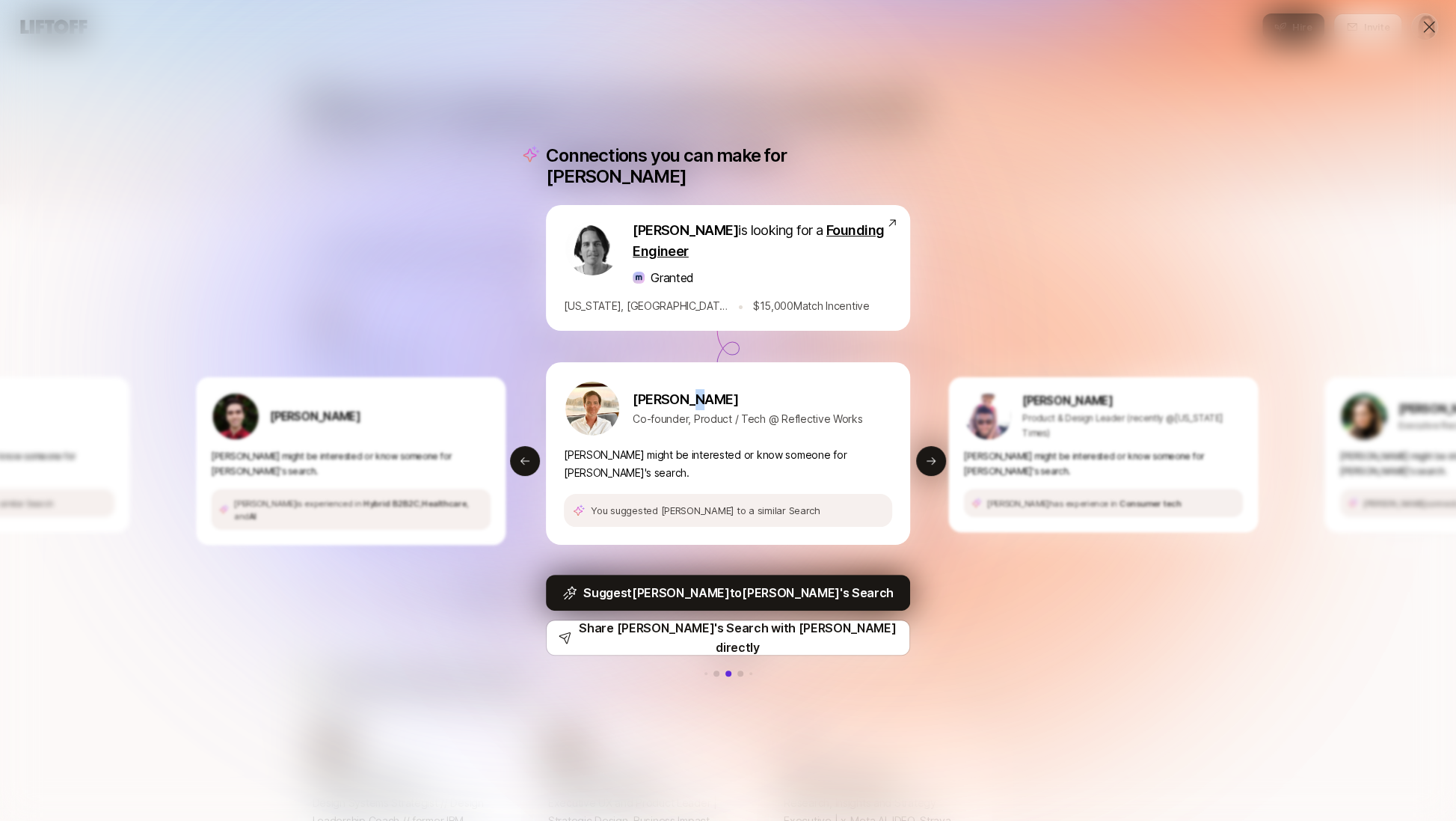
click at [693, 395] on p "Brandon McGraw" at bounding box center [748, 399] width 230 height 21
click at [685, 420] on p "Co-founder, Product / Tech @ Reflective Works" at bounding box center [748, 419] width 230 height 18
click at [682, 442] on div "Brandon McGraw Co-founder, Product / Tech @ Reflective Works Brandon might be i…" at bounding box center [728, 453] width 364 height 182
click at [681, 442] on div "Brandon McGraw Co-founder, Product / Tech @ Reflective Works Brandon might be i…" at bounding box center [728, 453] width 364 height 182
click at [678, 503] on p "You suggested Brandon to a similar Search" at bounding box center [705, 510] width 230 height 15
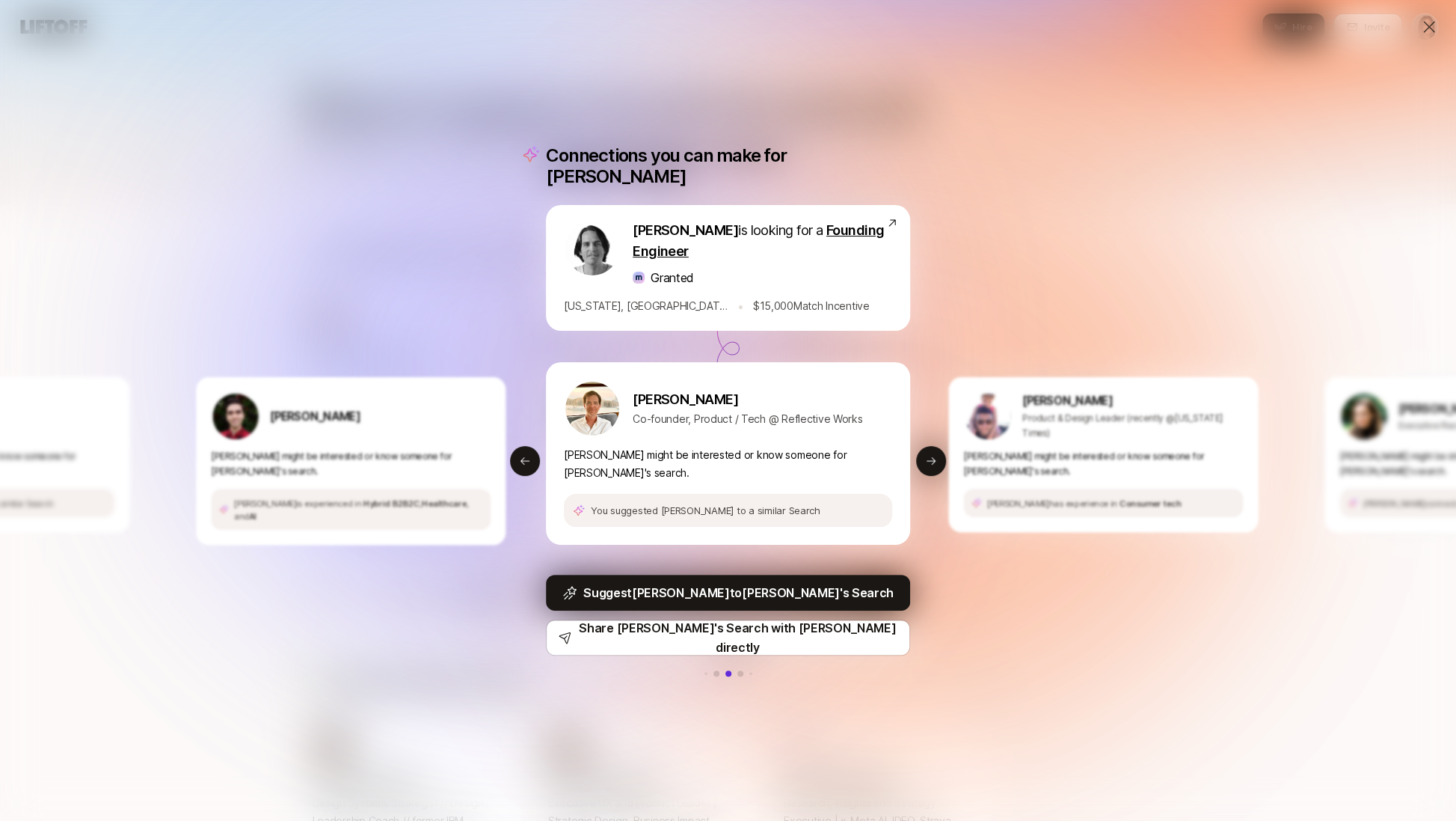
click at [699, 382] on div "Brandon McGraw Co-founder, Product / Tech @ Reflective Works" at bounding box center [728, 409] width 329 height 57
click at [697, 416] on p "Co-founder, Product / Tech @ Reflective Works" at bounding box center [748, 419] width 230 height 18
click at [509, 58] on div "Connections you can make for Julien Julien Nakache is looking for a Founding En…" at bounding box center [728, 410] width 1456 height 821
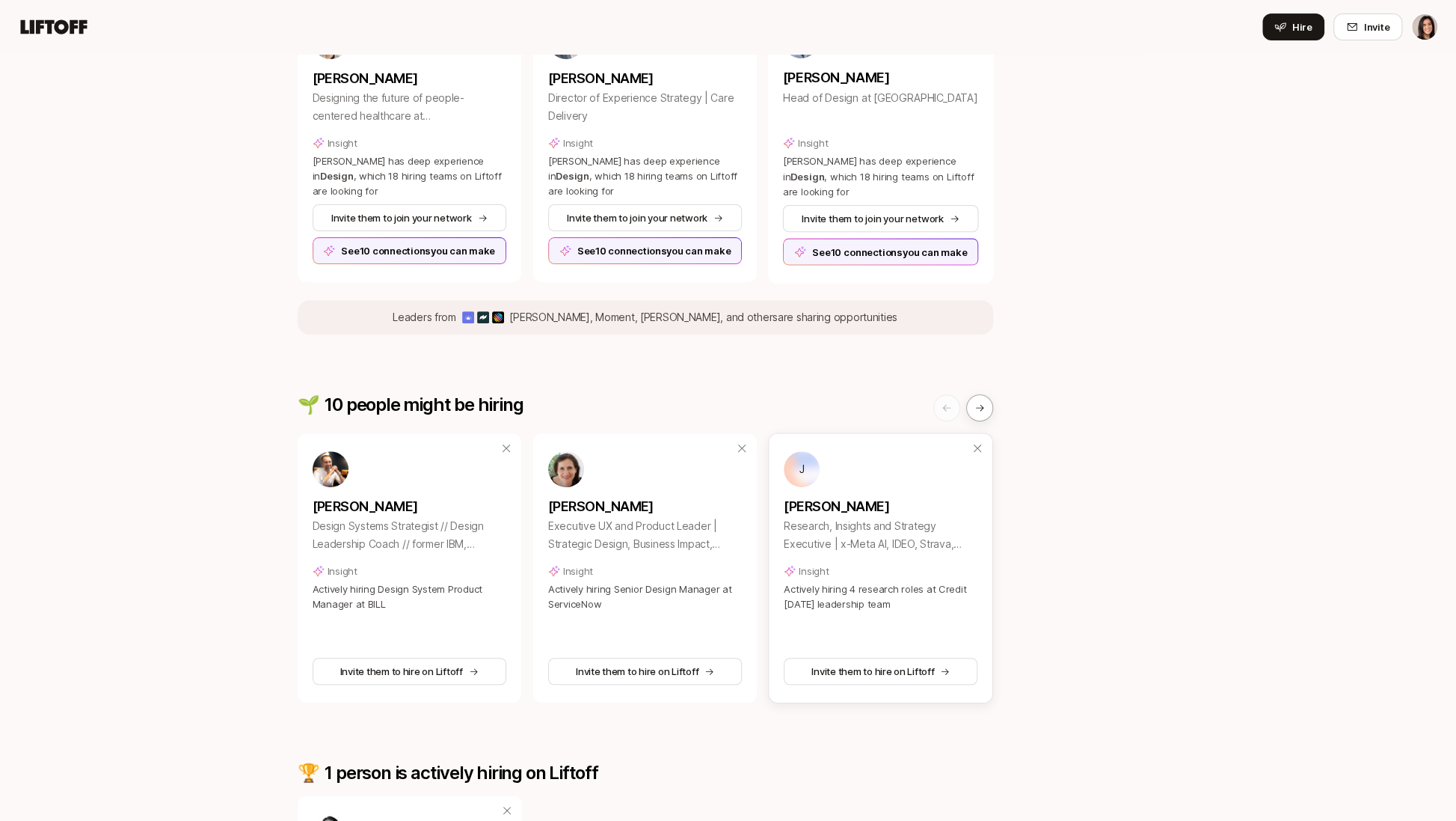
scroll to position [315, 0]
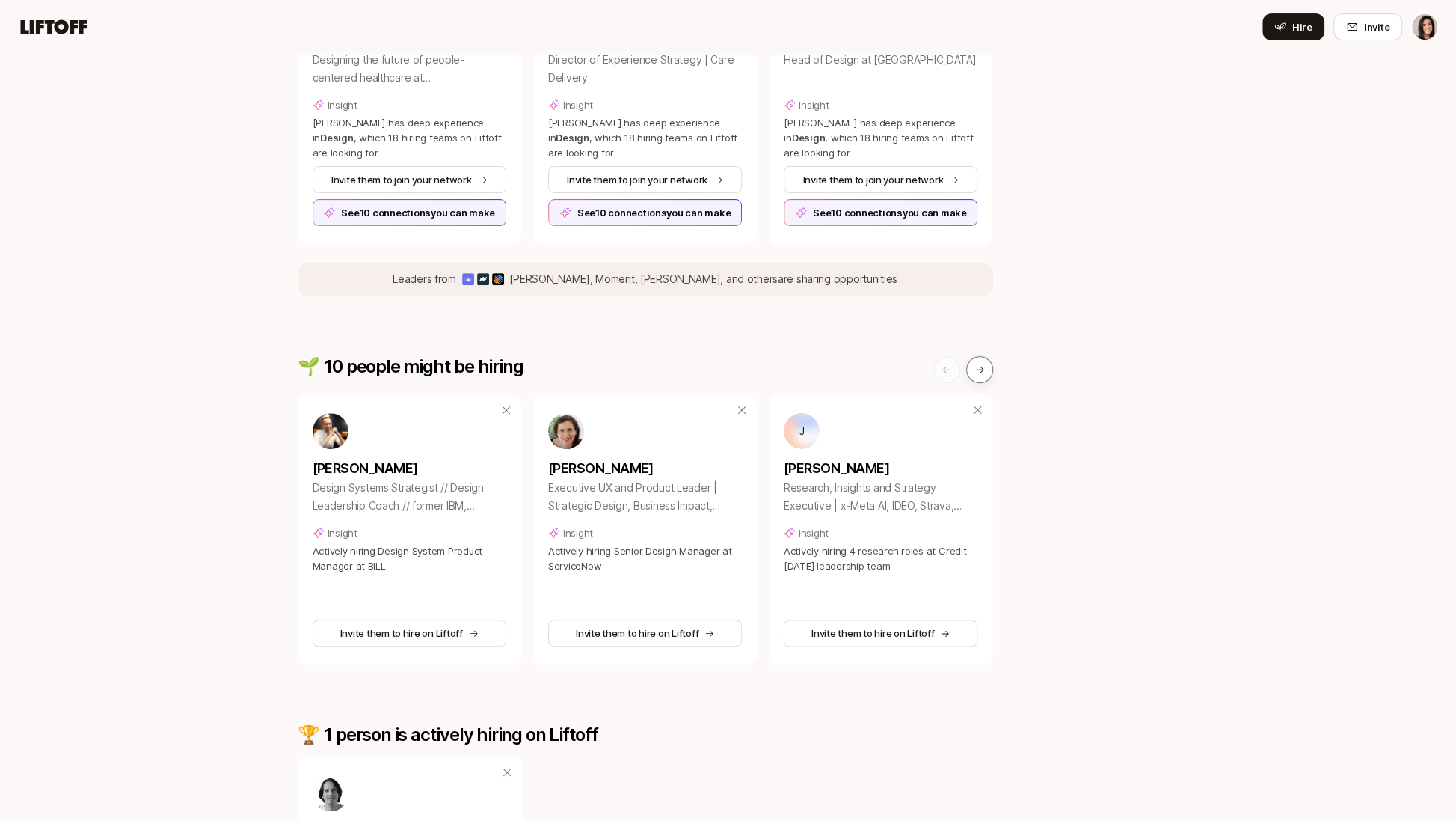
click at [982, 362] on button at bounding box center [979, 369] width 27 height 27
click at [984, 374] on icon at bounding box center [980, 370] width 11 height 11
click at [987, 379] on button at bounding box center [979, 369] width 27 height 27
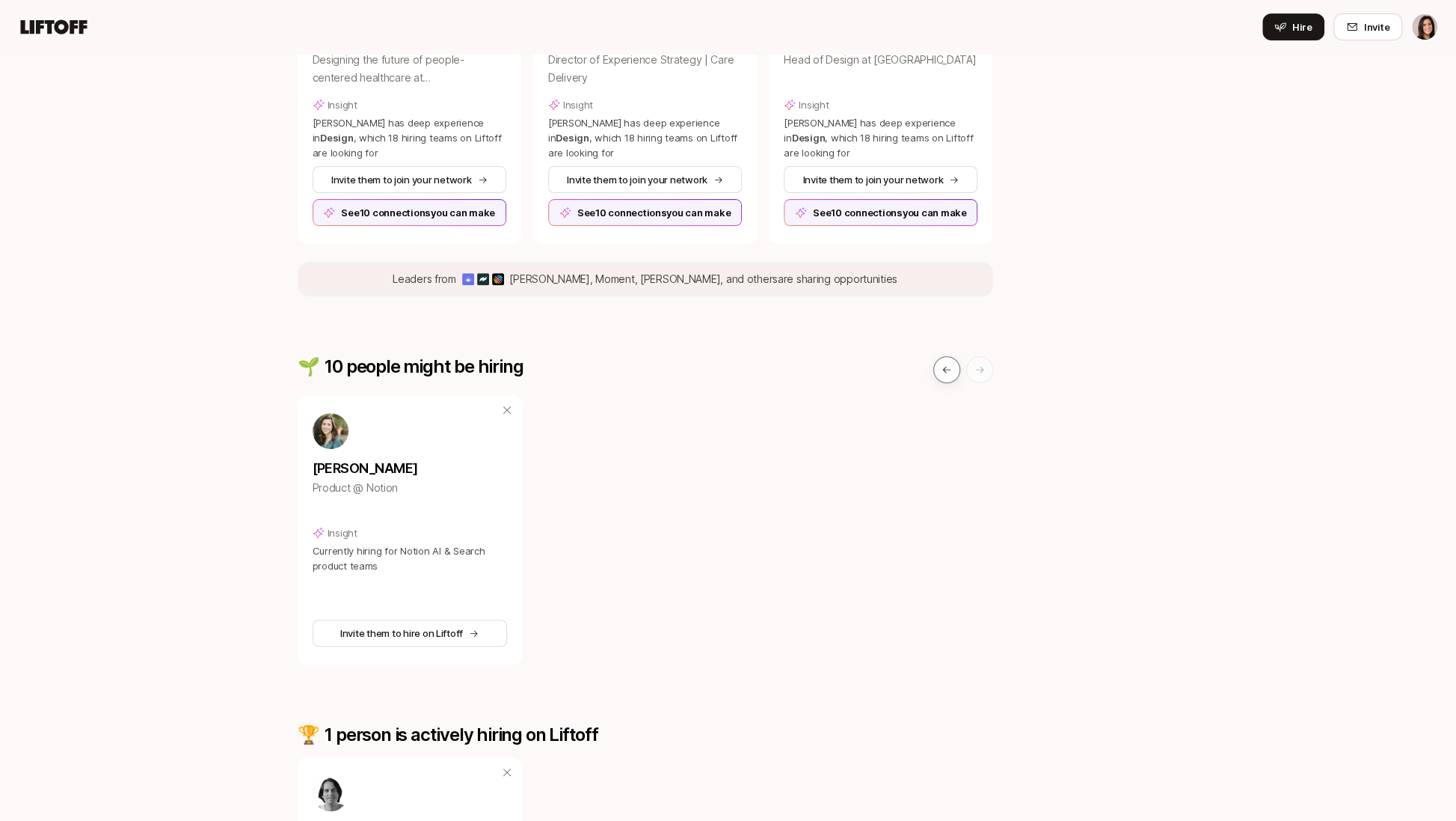
click at [944, 377] on button at bounding box center [947, 369] width 27 height 27
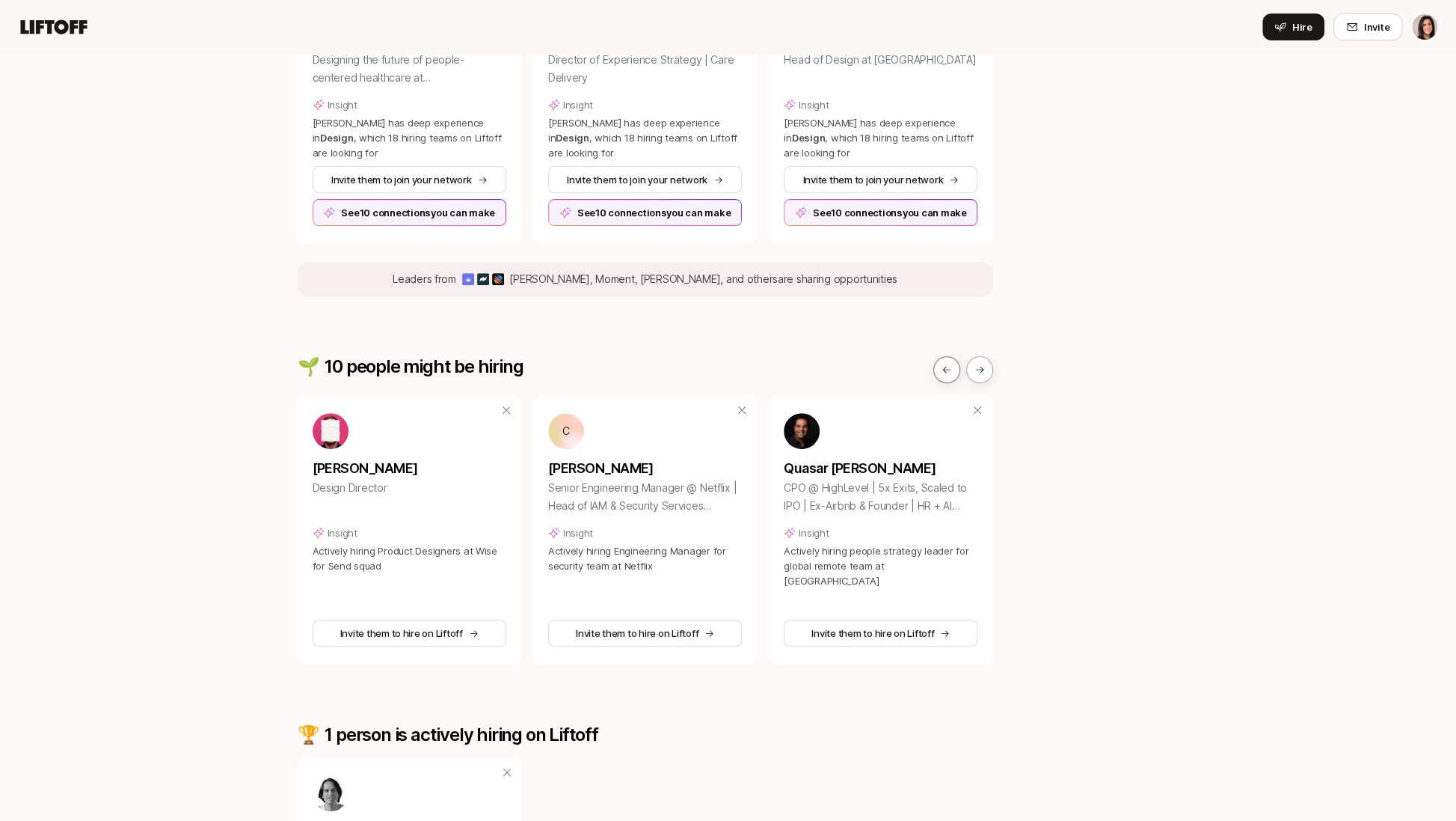
click at [945, 376] on button at bounding box center [947, 369] width 27 height 27
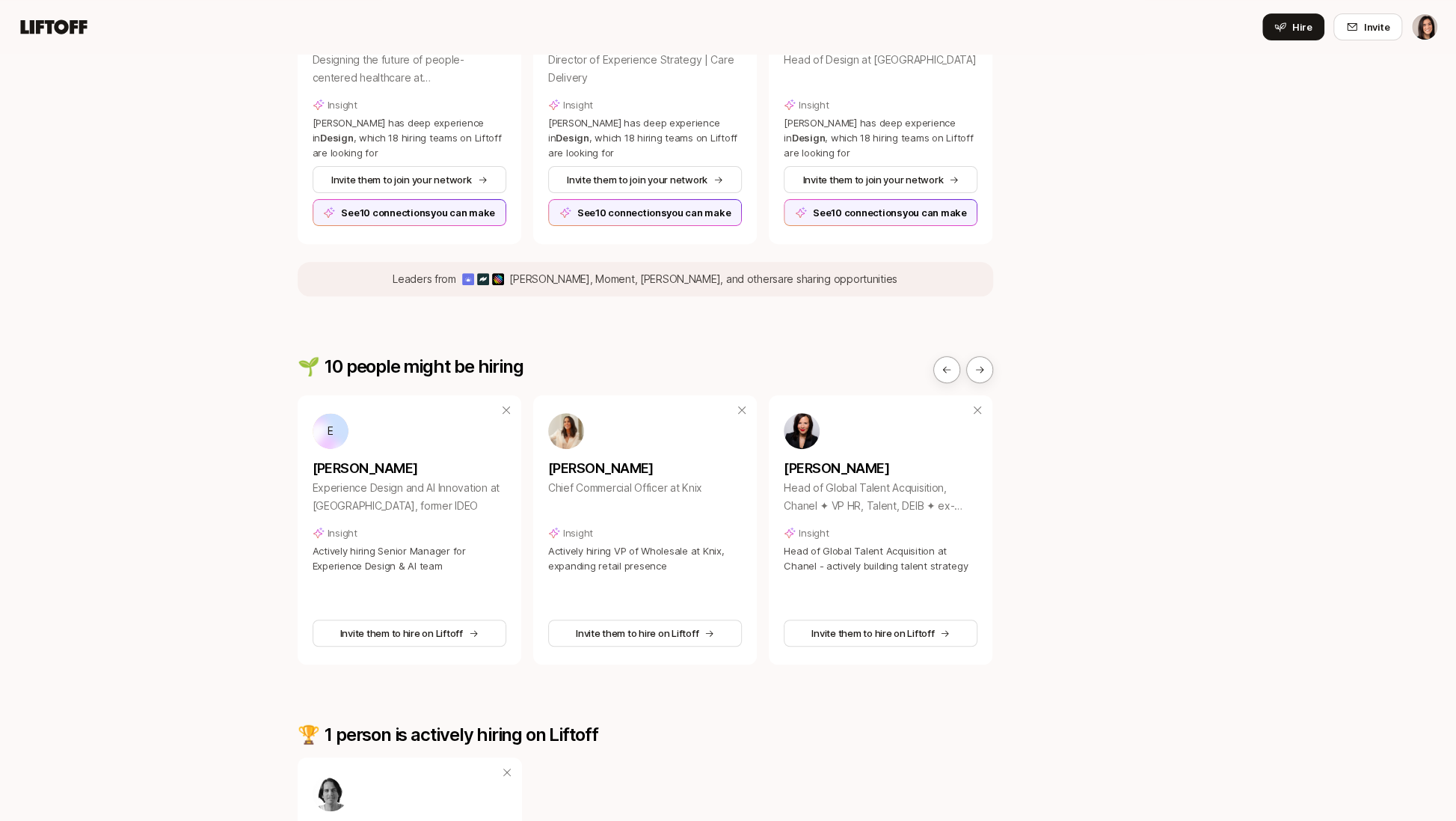
click at [1434, 34] on html "Hire Invite Ways to engage your private network We’ve identified ways to help p…" at bounding box center [728, 95] width 1456 height 821
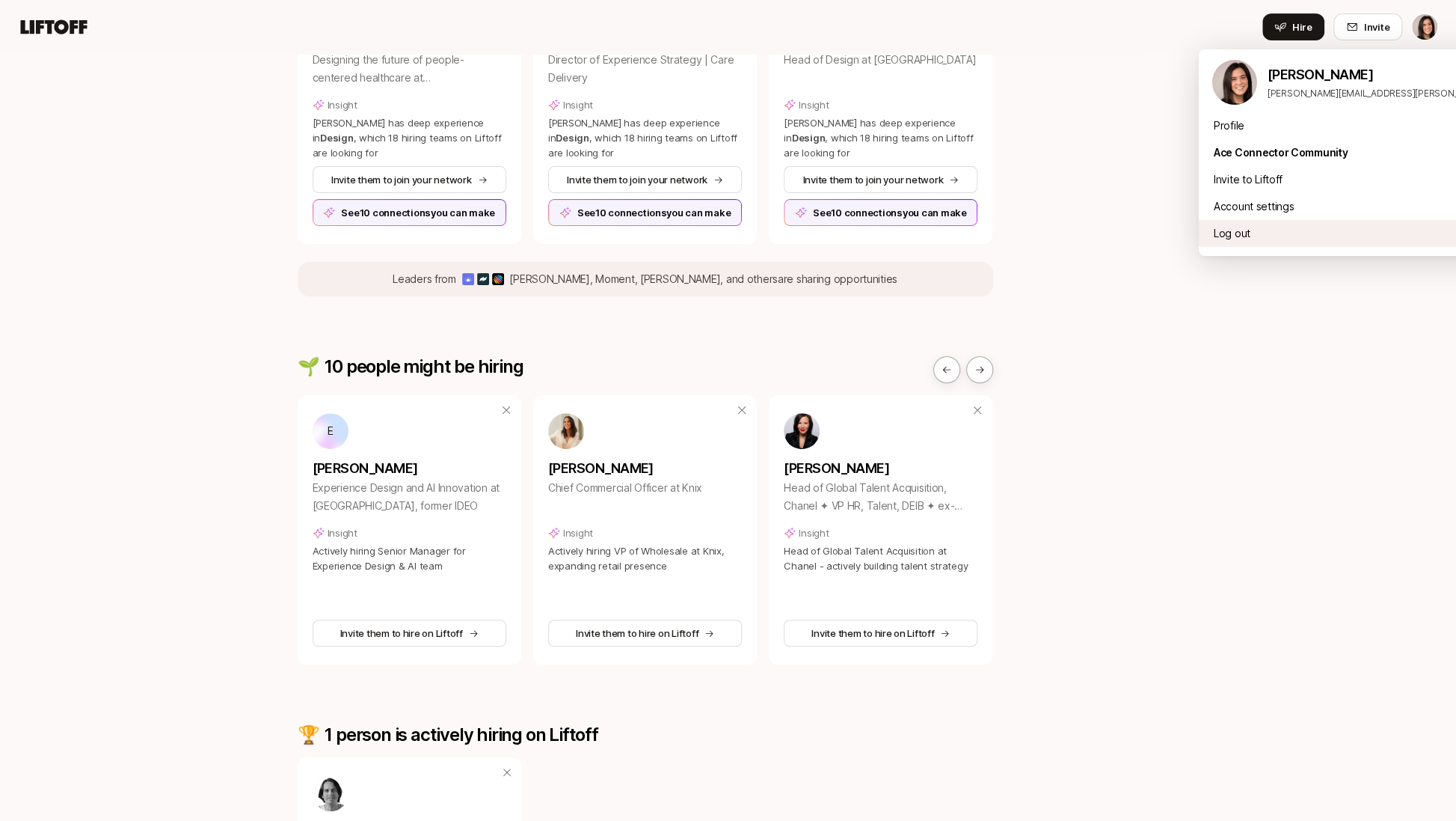
click at [1332, 239] on div "Log out" at bounding box center [1385, 233] width 370 height 27
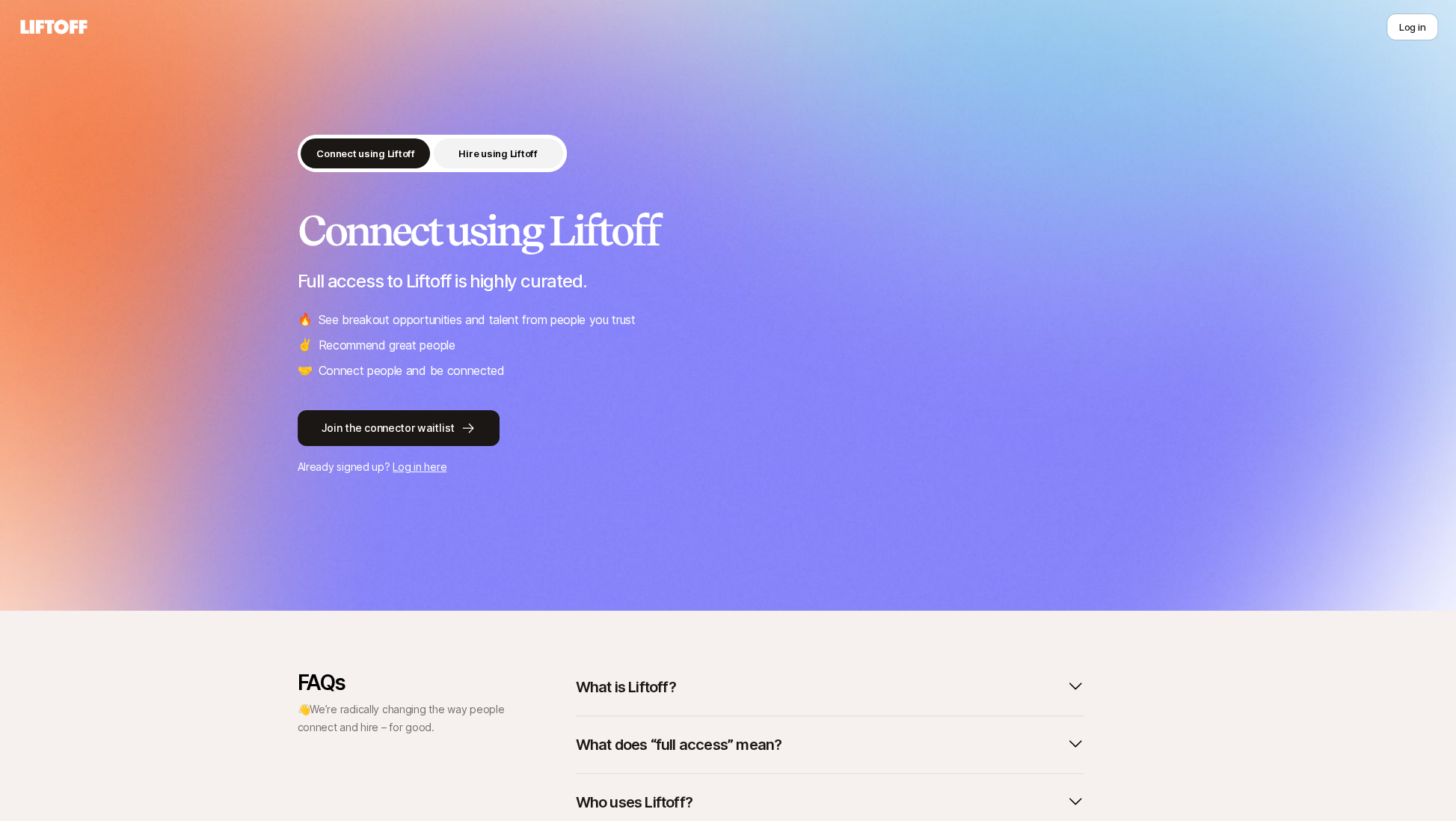
click at [509, 153] on p "Hire using Liftoff" at bounding box center [497, 153] width 78 height 15
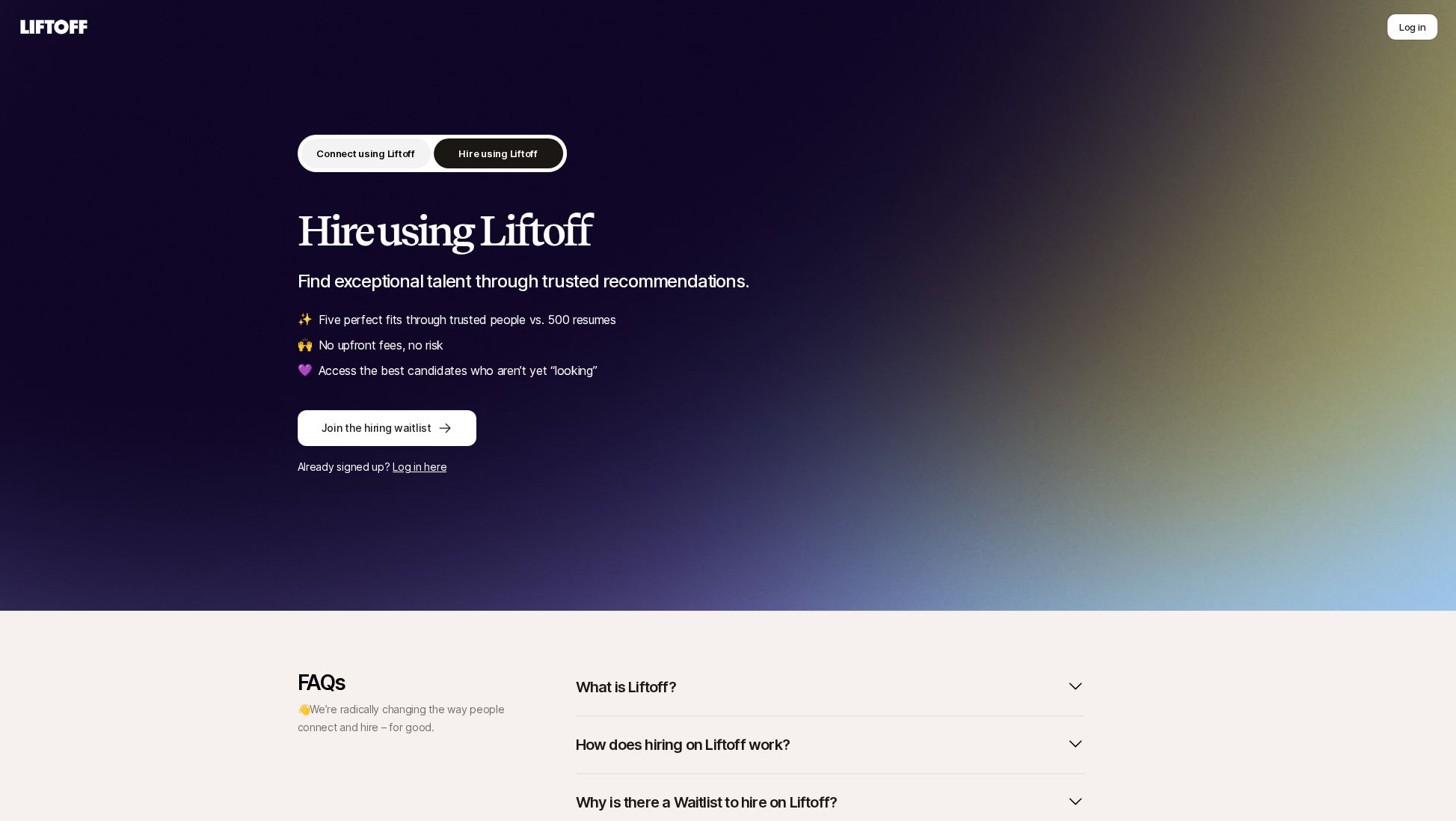
click at [390, 152] on p "Connect using Liftoff" at bounding box center [366, 153] width 99 height 15
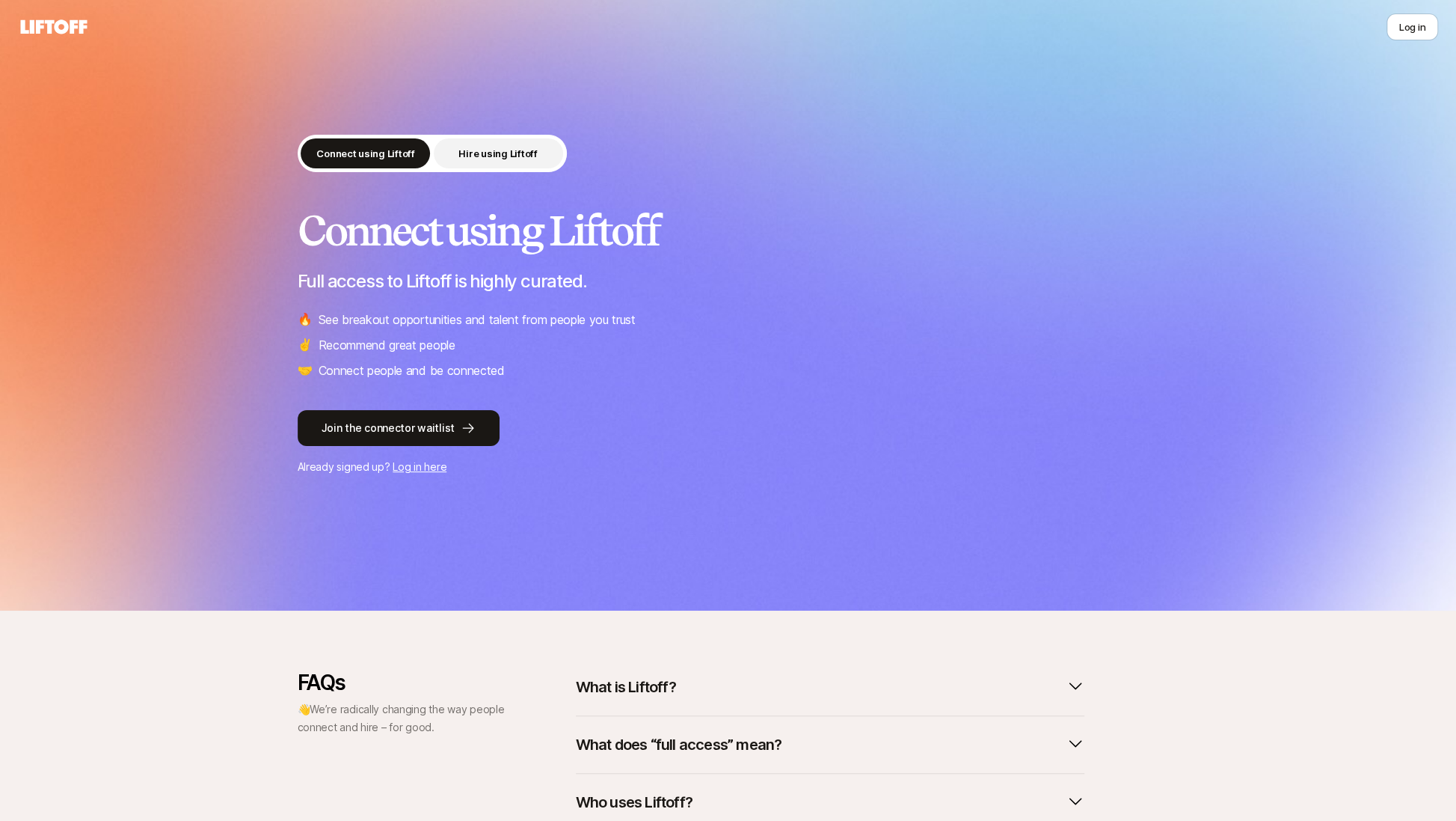
click at [475, 154] on p "Hire using Liftoff" at bounding box center [497, 153] width 78 height 15
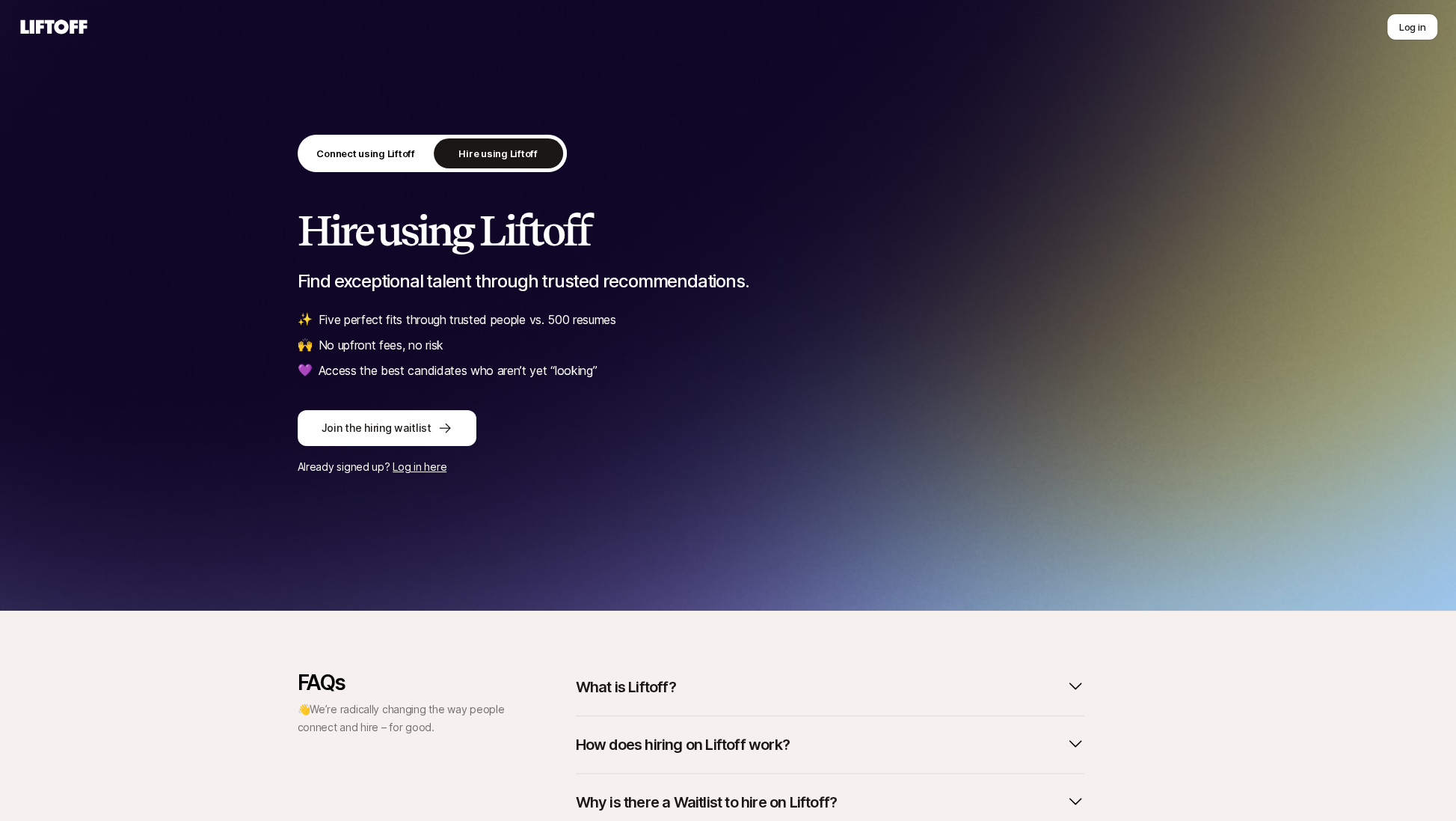
click at [343, 456] on div "Join the hiring waitlist Already signed up? Log in here" at bounding box center [728, 443] width 862 height 66
click at [343, 446] on div "Join the hiring waitlist Already signed up? Log in here" at bounding box center [728, 443] width 862 height 66
click at [342, 430] on button "Join the hiring waitlist" at bounding box center [386, 428] width 178 height 36
